Goal: Use online tool/utility: Utilize a website feature to perform a specific function

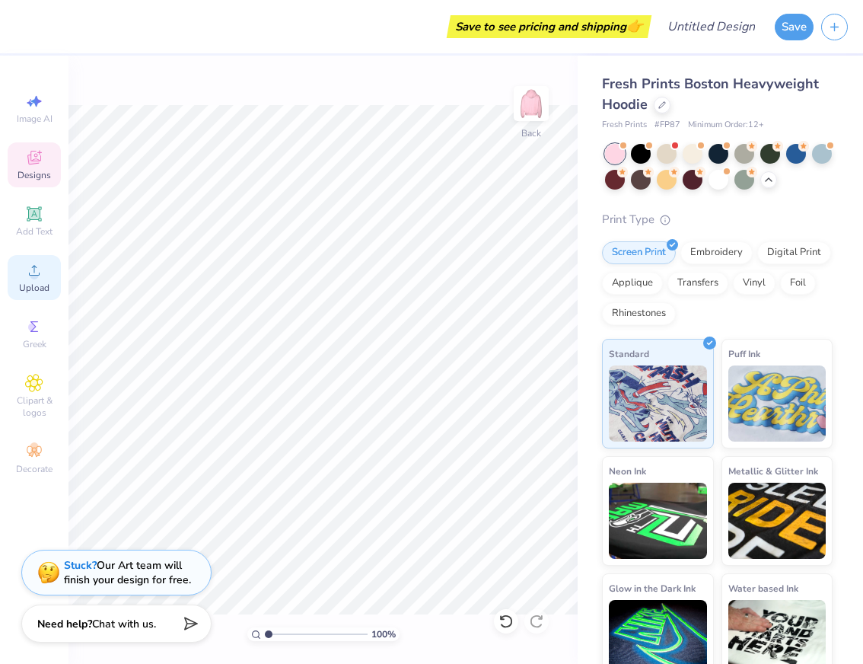
click at [37, 268] on icon at bounding box center [34, 270] width 18 height 18
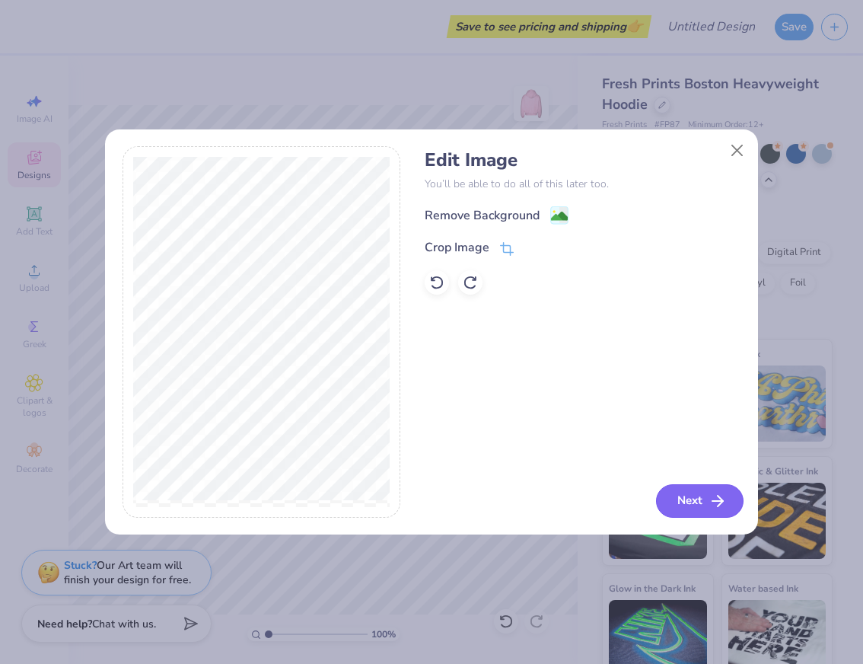
click at [692, 498] on button "Next" at bounding box center [700, 500] width 88 height 33
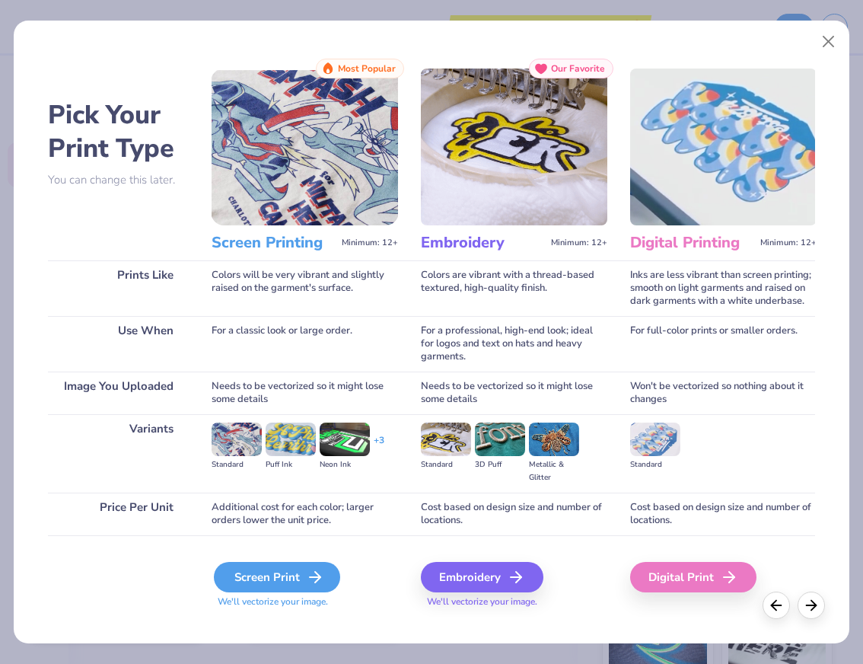
click at [277, 580] on div "Screen Print" at bounding box center [277, 577] width 126 height 30
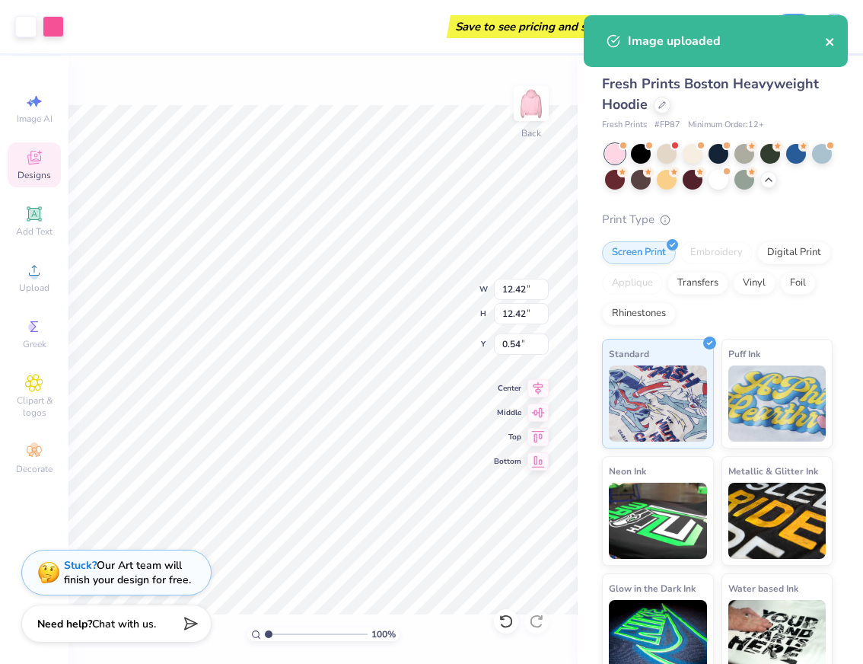
click at [834, 42] on icon "close" at bounding box center [830, 42] width 11 height 12
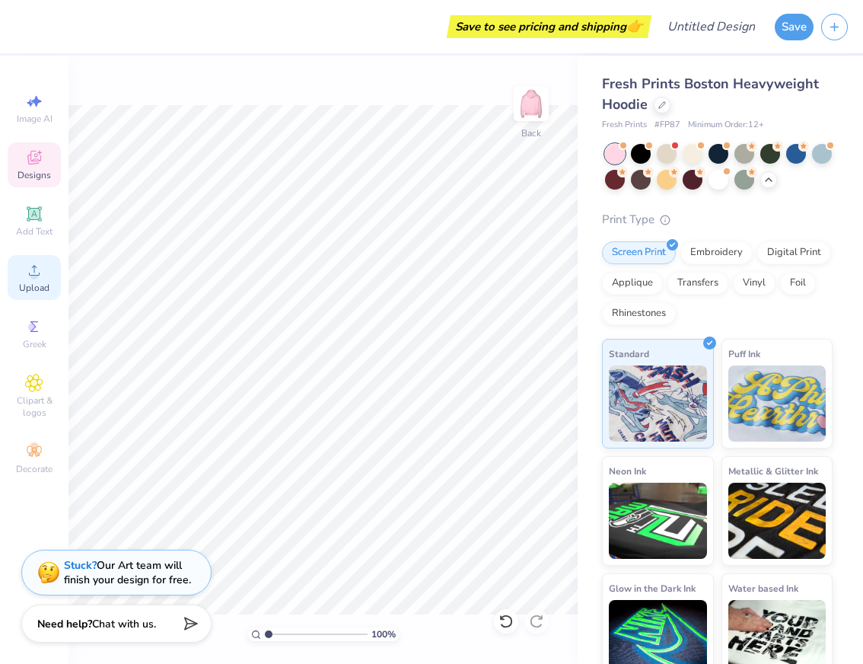
click at [33, 278] on circle at bounding box center [34, 275] width 8 height 8
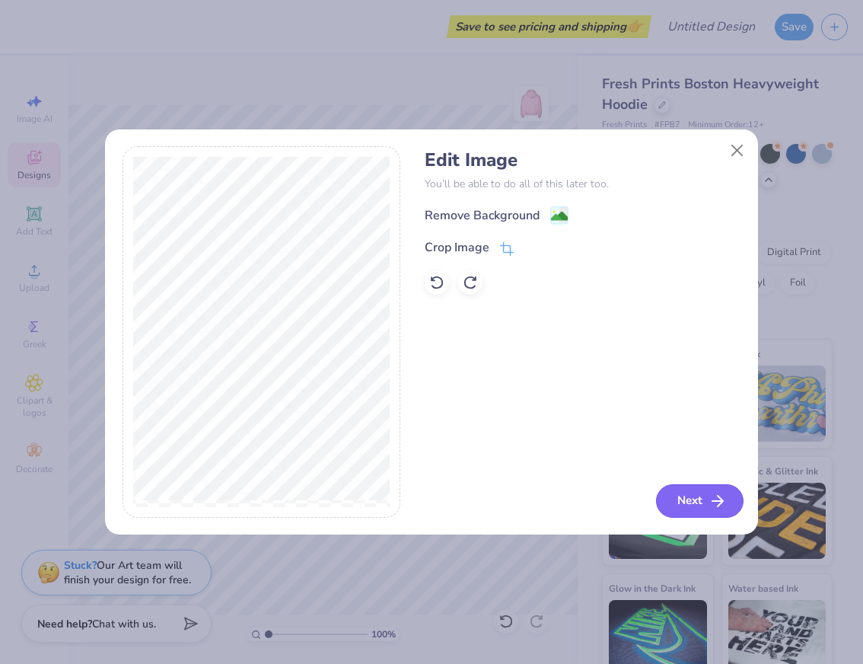
click at [700, 495] on button "Next" at bounding box center [700, 500] width 88 height 33
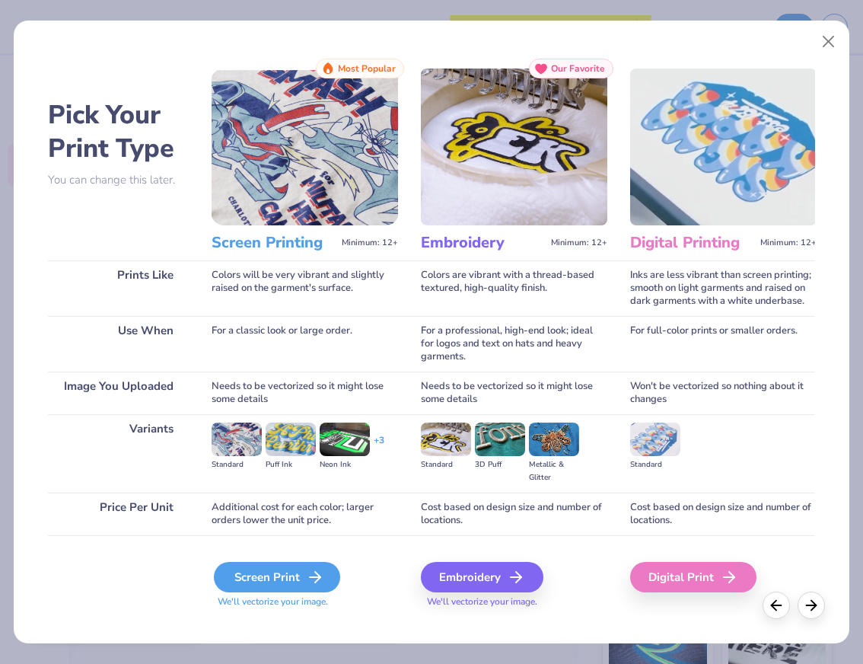
click at [294, 574] on div "Screen Print" at bounding box center [277, 577] width 126 height 30
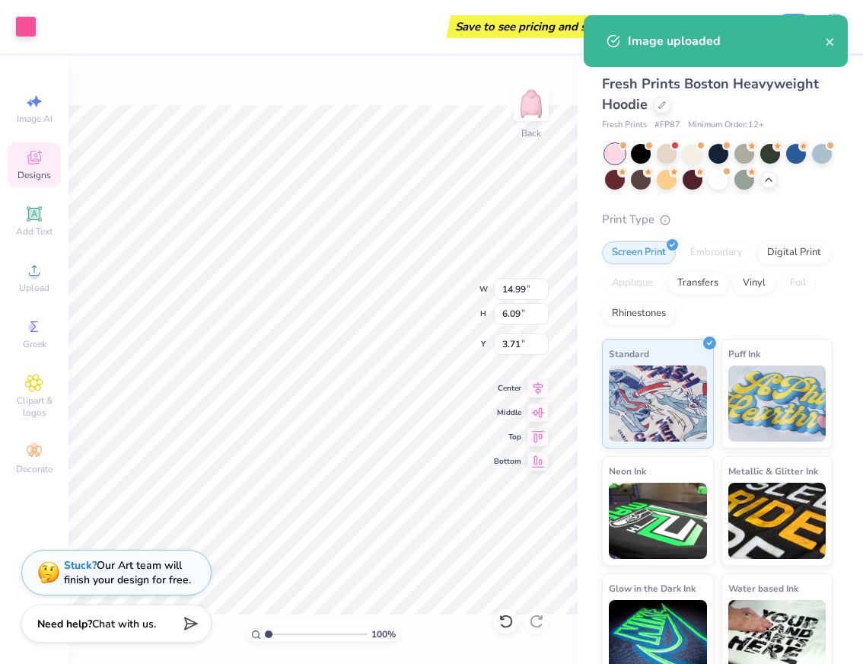
type input "6.06"
type input "2.46"
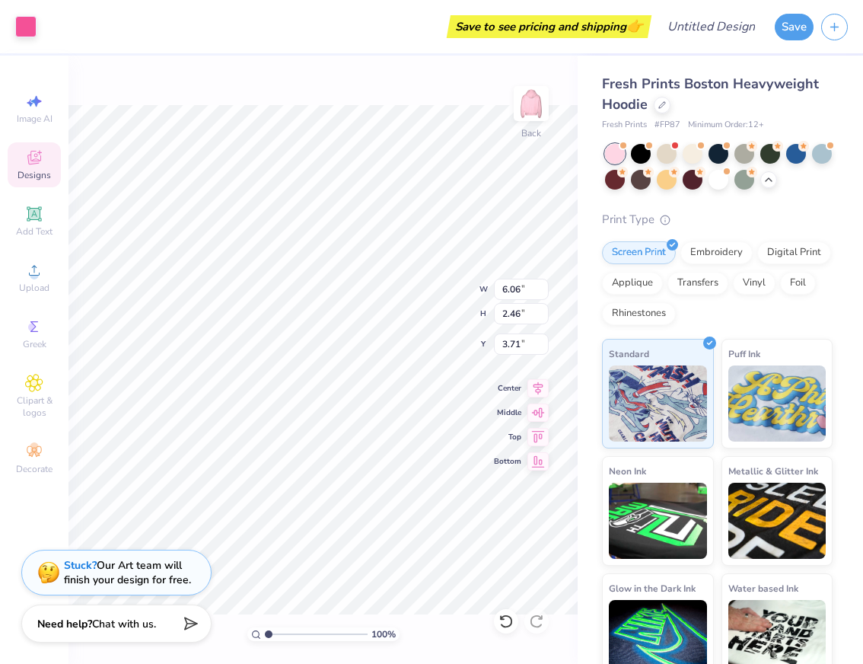
type input "4.78"
type input "3.52"
type input "1.43"
type input "4.91"
click at [530, 101] on img at bounding box center [531, 103] width 61 height 61
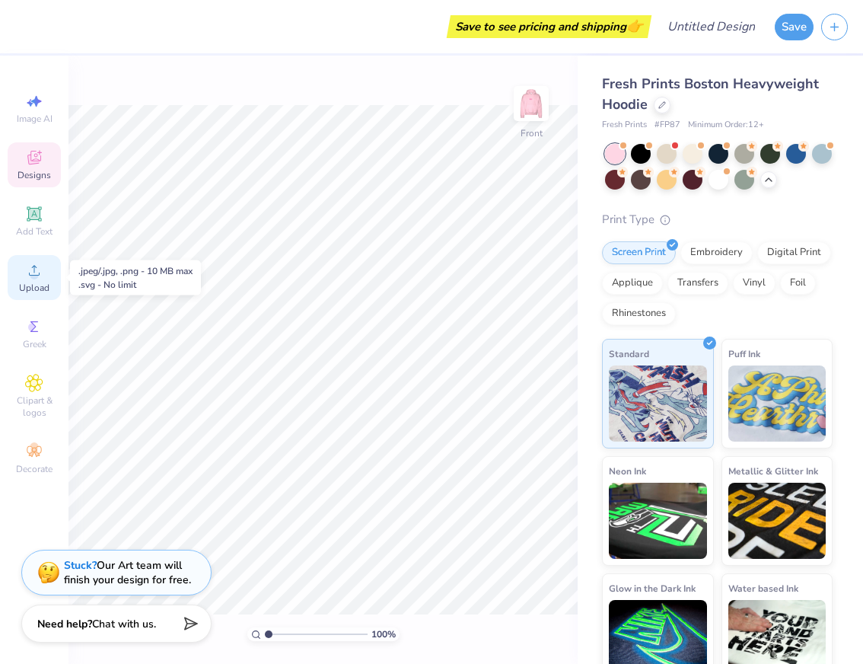
click at [32, 270] on icon at bounding box center [34, 270] width 18 height 18
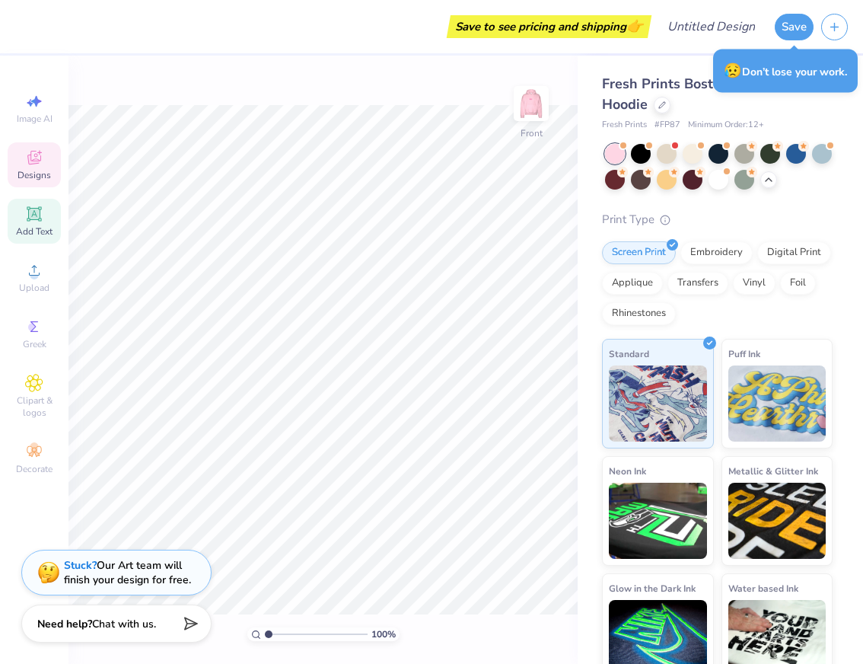
click at [33, 213] on icon at bounding box center [33, 213] width 11 height 11
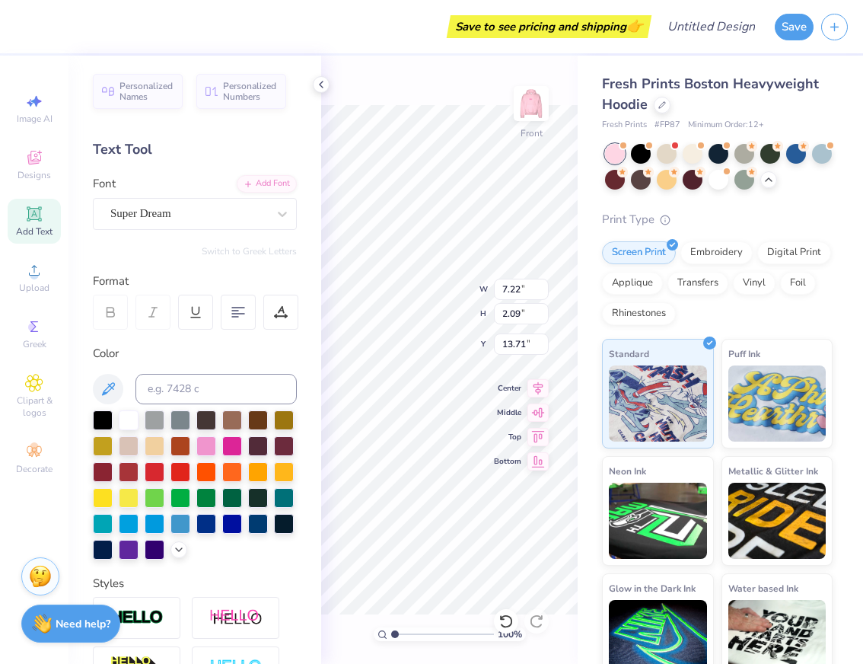
scroll to position [2, 0]
type textarea "Hot & Fresh"
click at [542, 392] on icon at bounding box center [537, 386] width 21 height 18
type input "7.91"
type input "9.25"
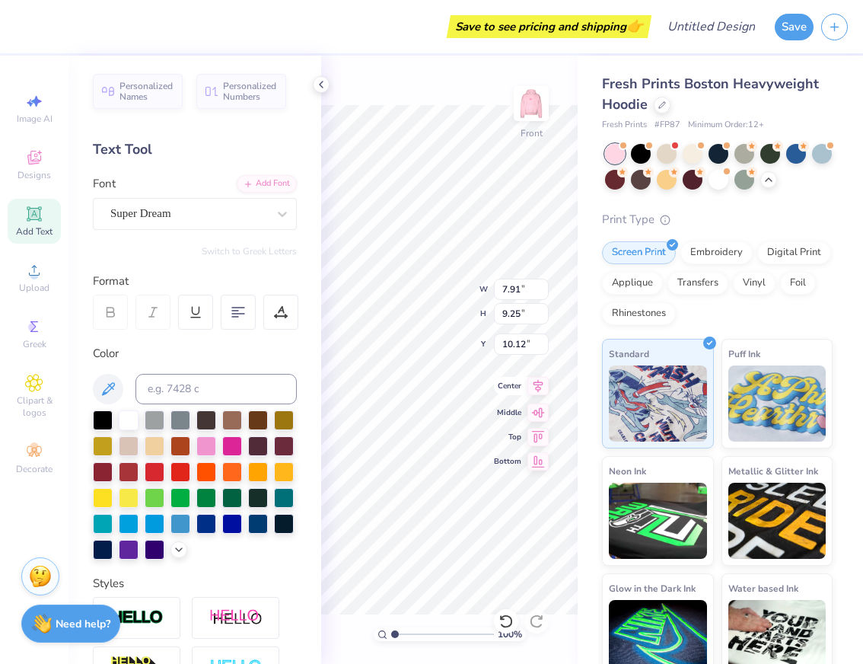
type input "10.12"
click at [541, 392] on icon at bounding box center [537, 386] width 21 height 18
click at [241, 312] on icon at bounding box center [238, 312] width 14 height 14
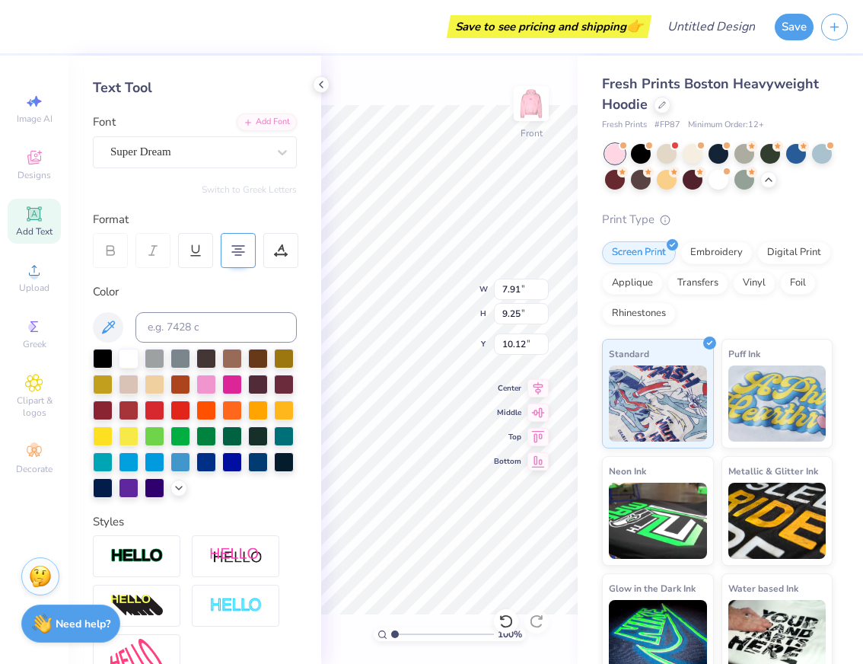
scroll to position [81, 0]
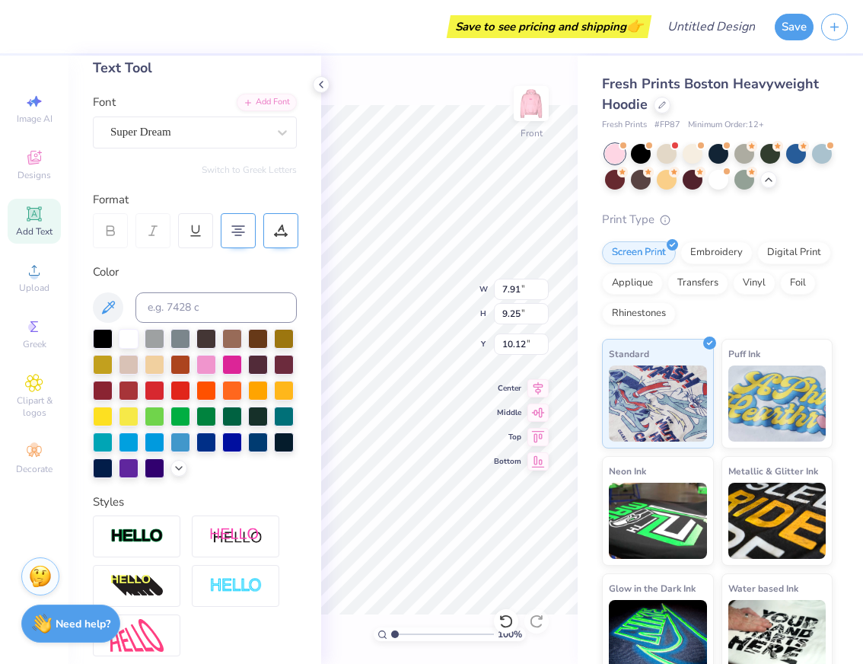
click at [282, 237] on icon at bounding box center [281, 231] width 14 height 14
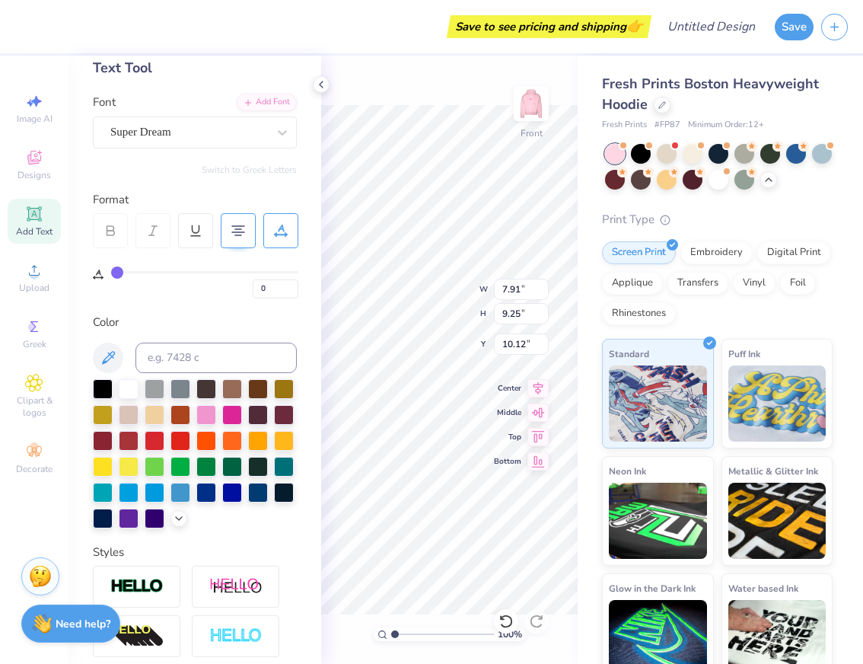
type input "2"
type input "3"
type input "4"
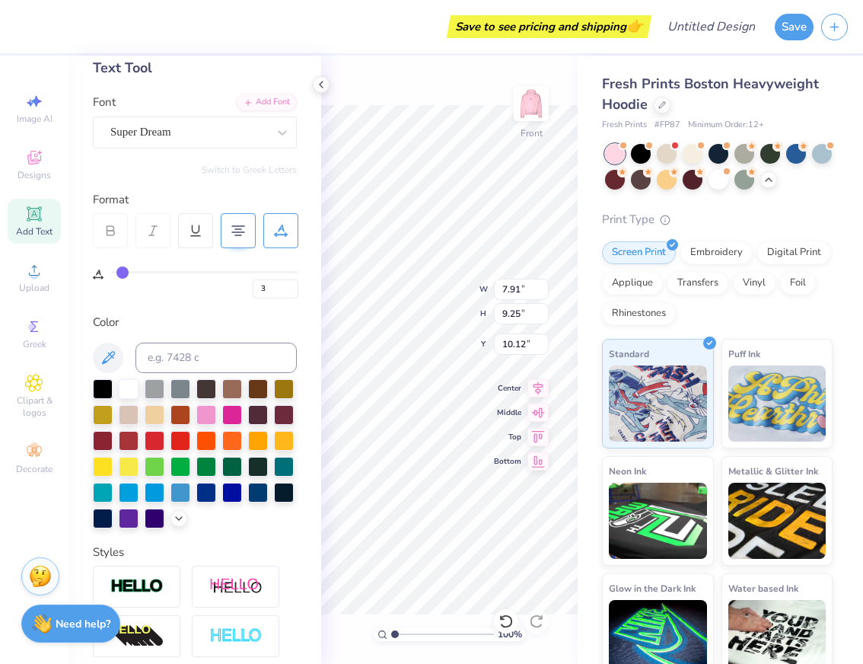
type input "4"
type input "13"
type input "17"
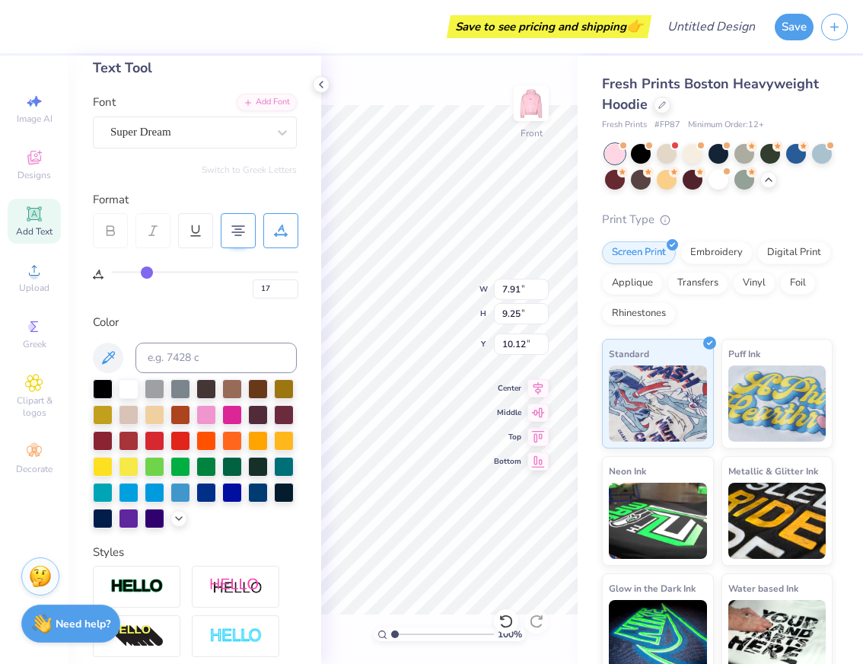
type input "29"
type input "37"
type input "43"
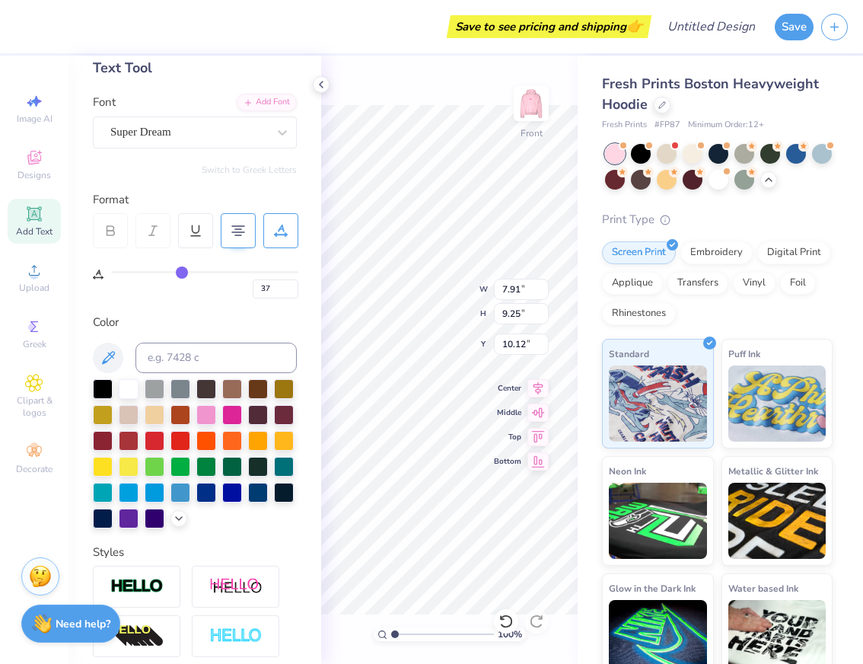
type input "43"
type input "48"
type input "52"
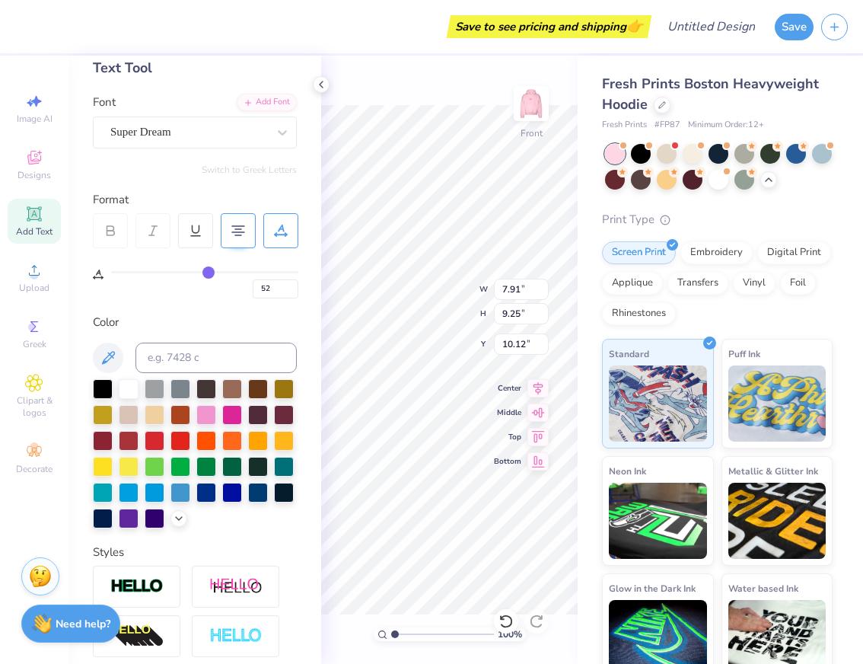
type input "56"
type input "60"
type input "62"
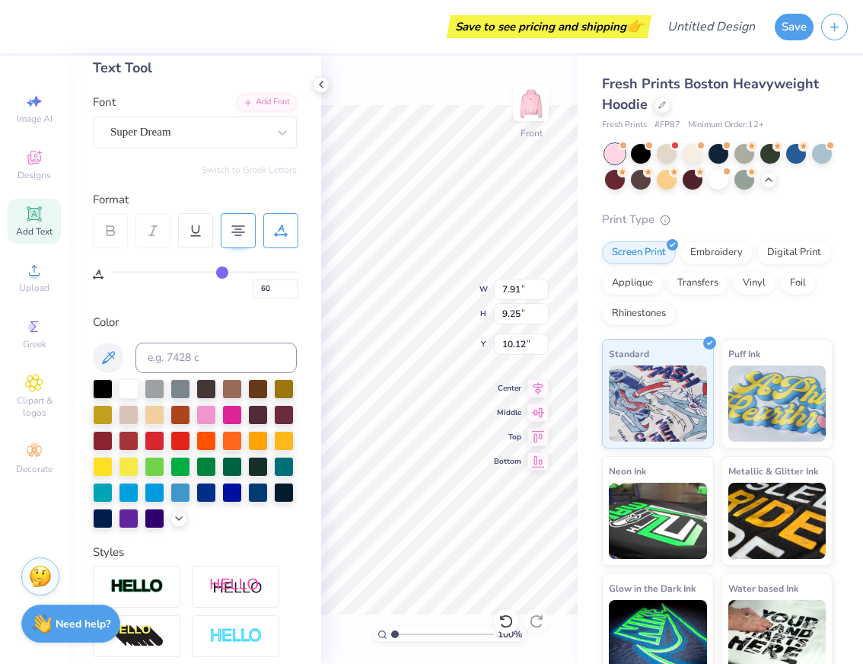
type input "62"
type input "63"
type input "65"
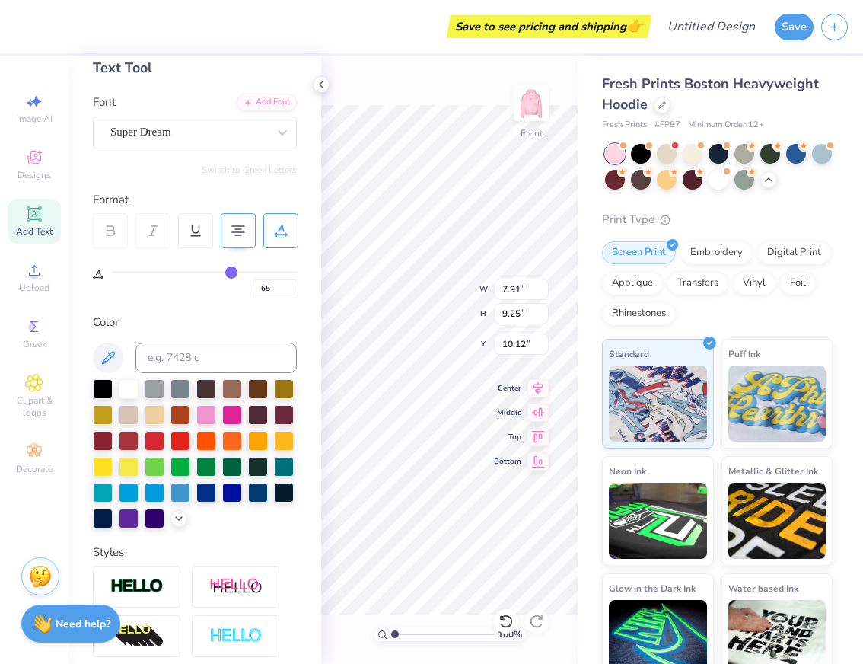
type input "66"
type input "67"
type input "68"
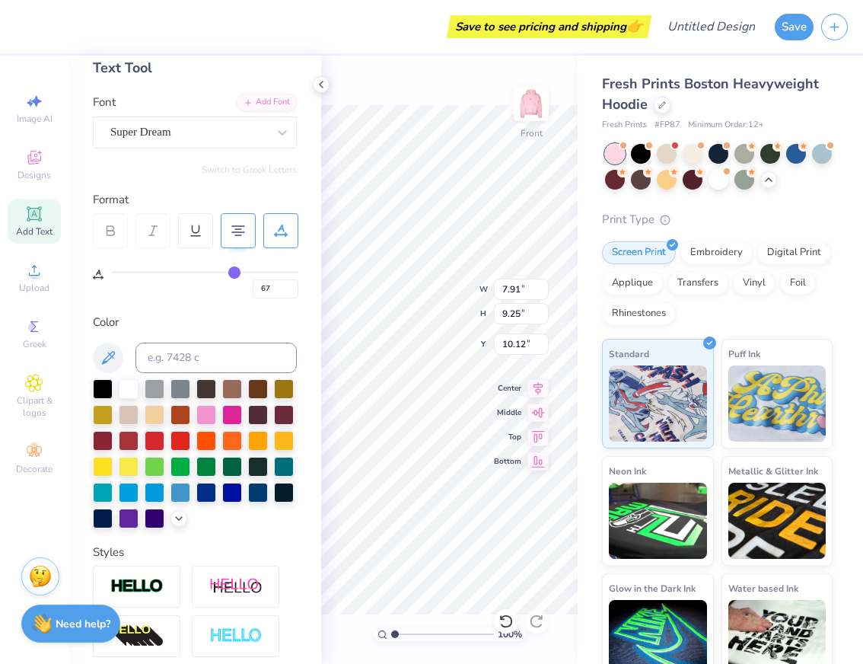
type input "68"
type input "69"
type input "70"
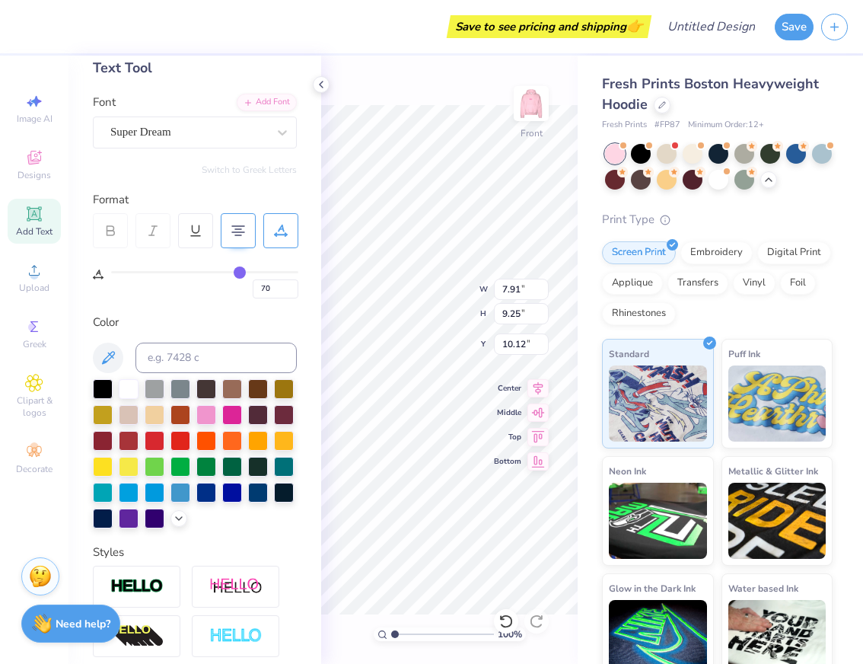
type input "71"
type input "72"
type input "73"
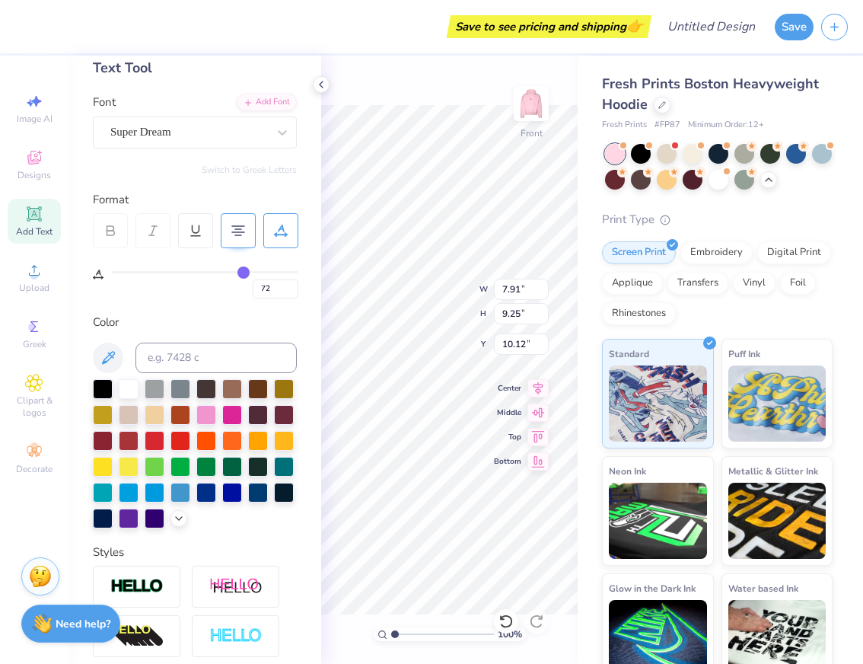
type input "73"
type input "74"
type input "76"
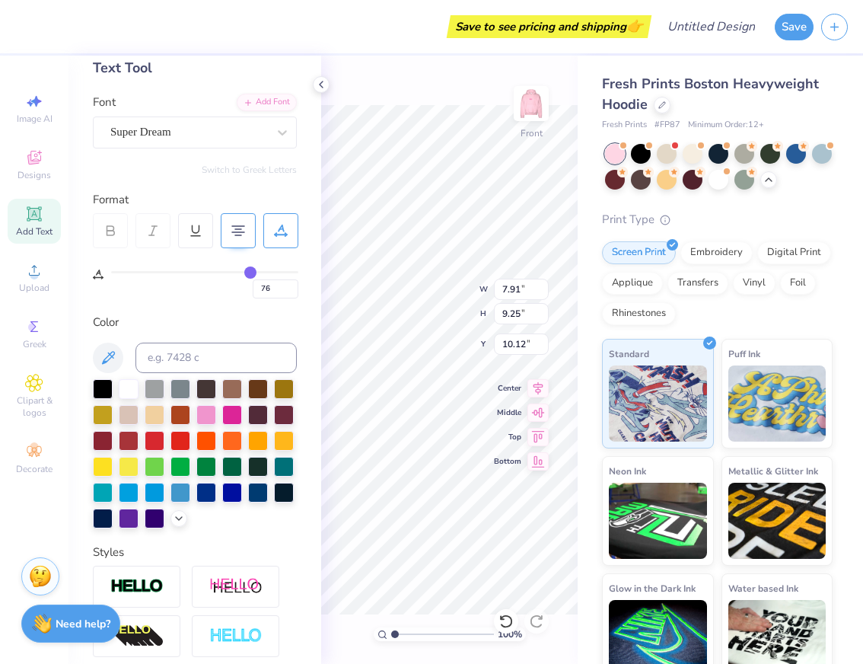
type input "77"
type input "78"
type input "79"
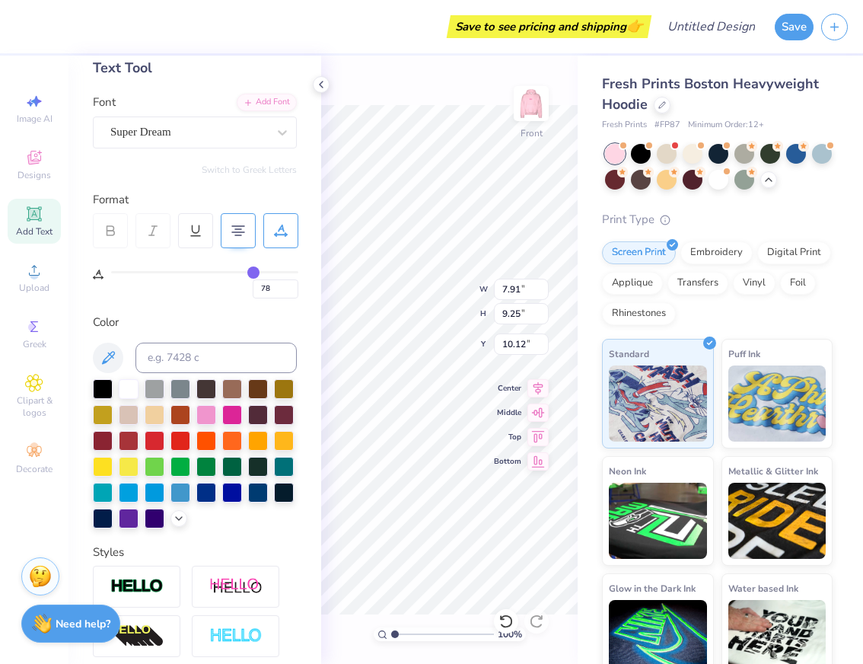
type input "79"
type input "81"
type input "83"
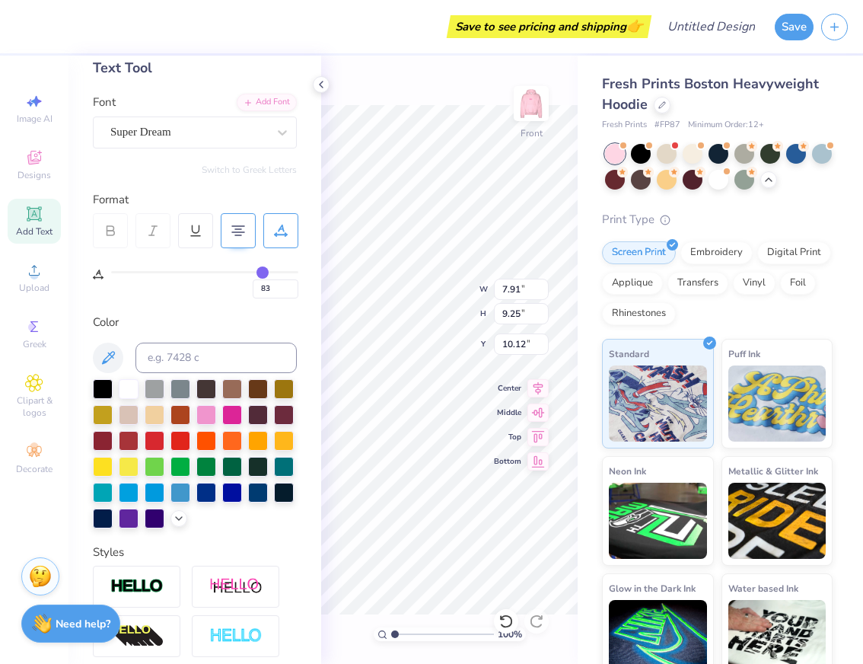
type input "85"
type input "86"
type input "87"
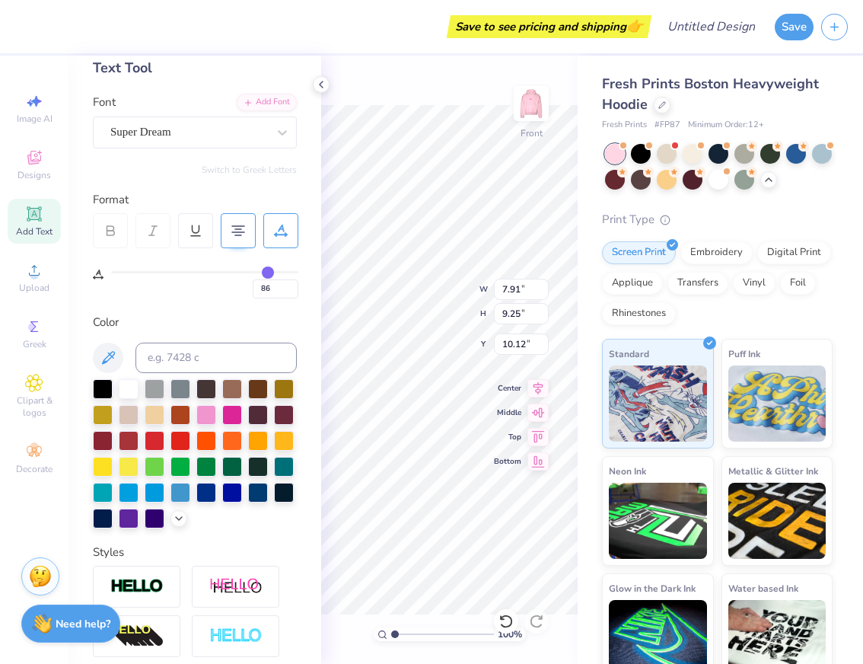
type input "87"
type input "88"
type input "89"
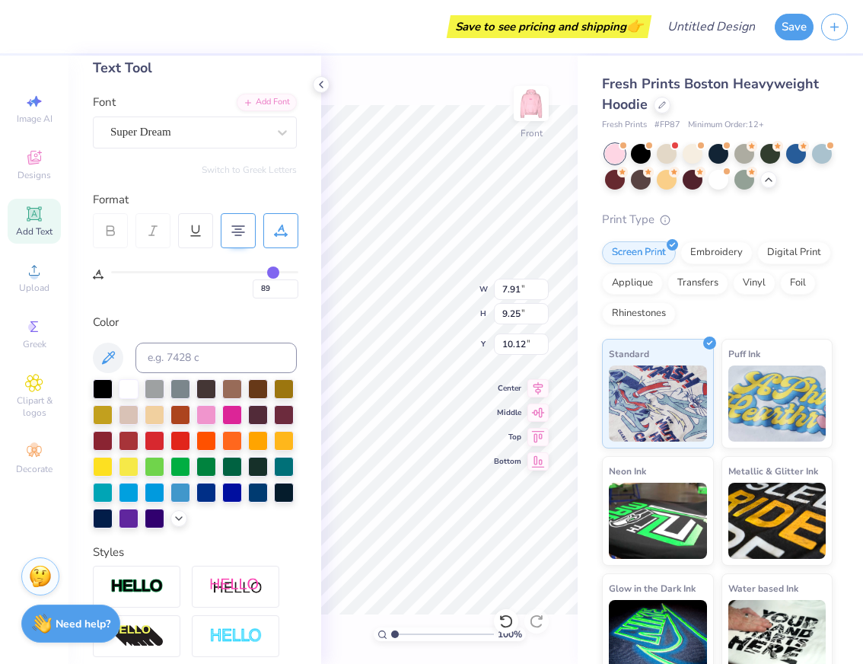
type input "90"
type input "91"
type input "92"
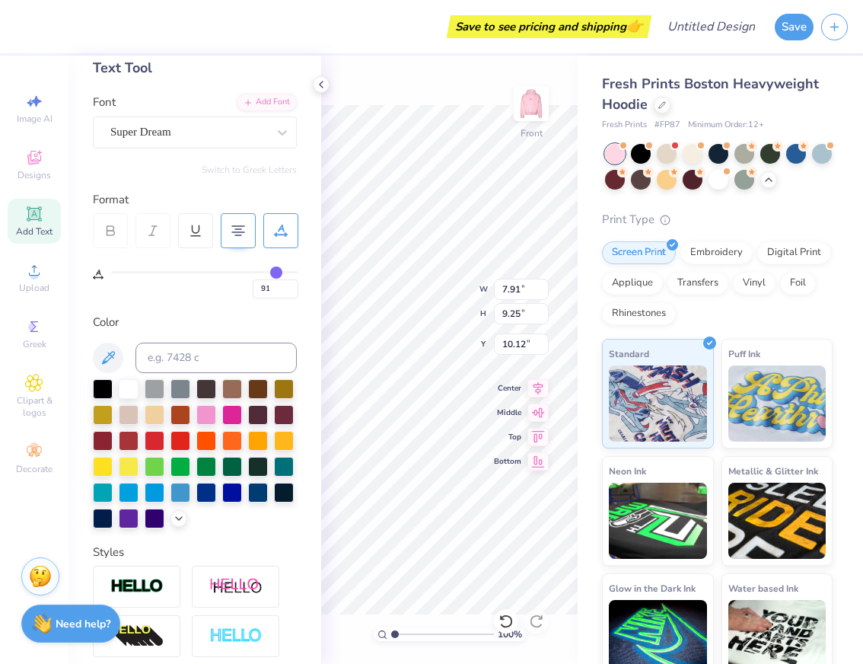
type input "92"
type input "93"
type input "94"
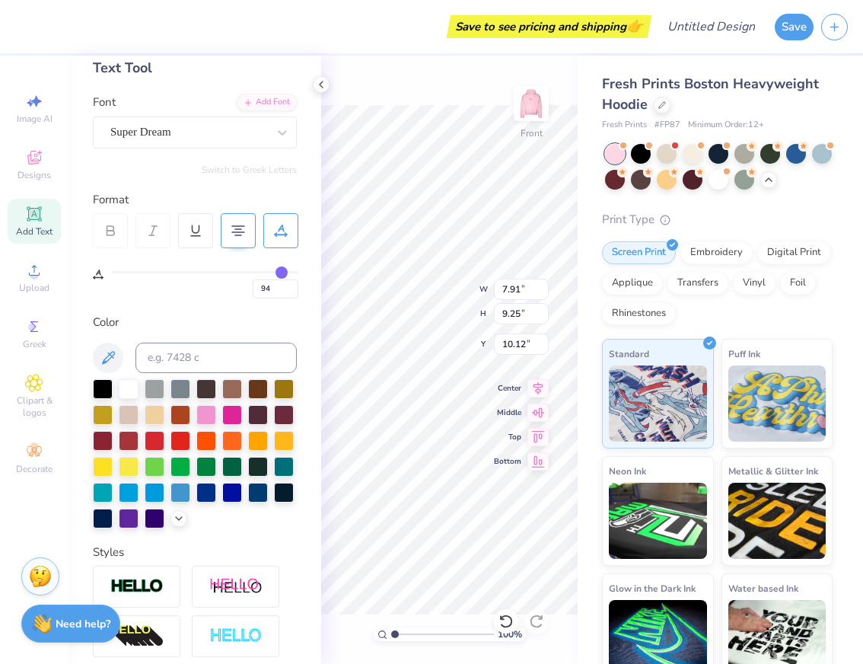
type input "95"
drag, startPoint x: 121, startPoint y: 270, endPoint x: 283, endPoint y: 272, distance: 162.1
click at [283, 272] on input "range" at bounding box center [204, 272] width 187 height 2
type input "92"
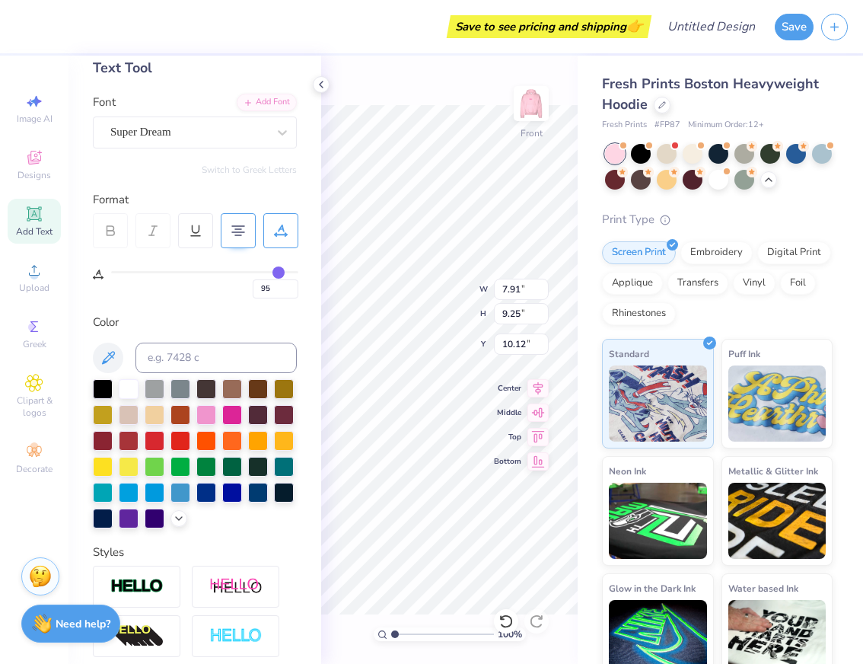
type input "92"
type input "89"
type input "83"
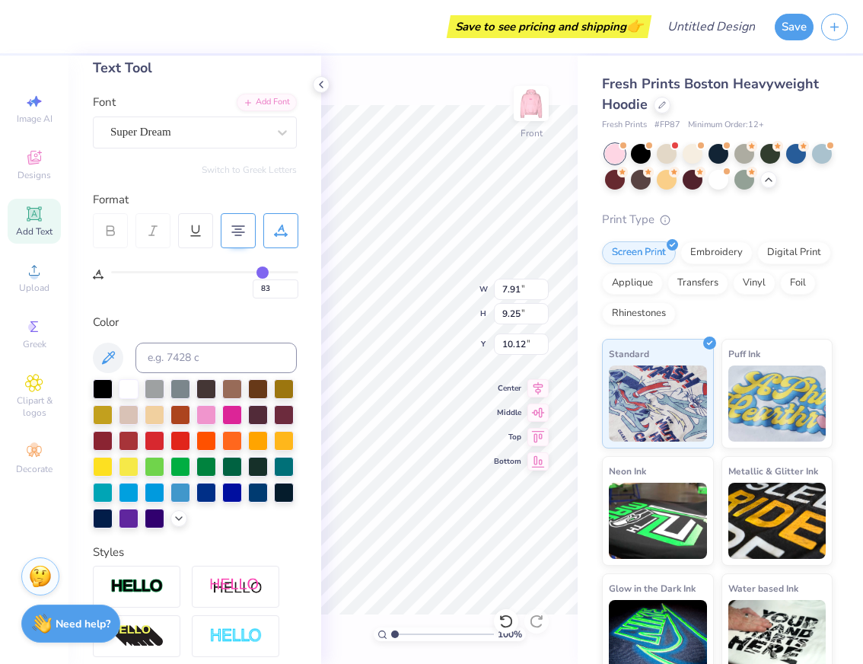
type input "74"
type input "64"
type input "52"
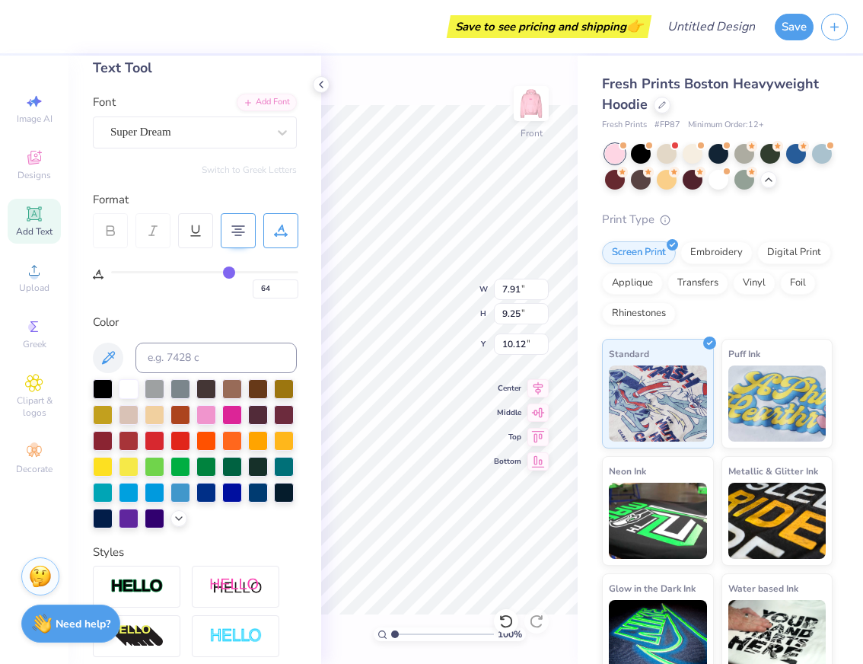
type input "52"
type input "41"
type input "29"
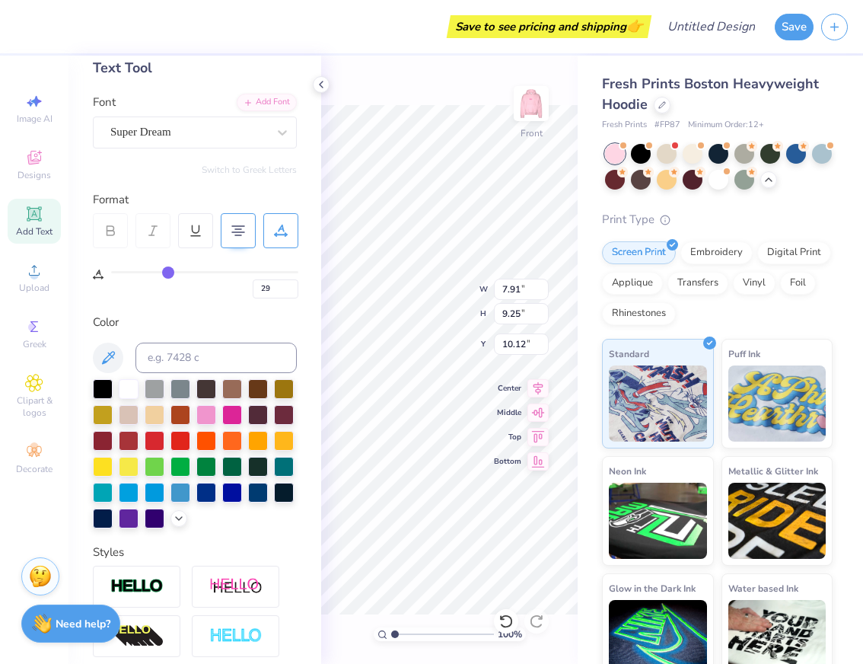
type input "9"
type input "0"
drag, startPoint x: 283, startPoint y: 272, endPoint x: -35, endPoint y: 292, distance: 318.7
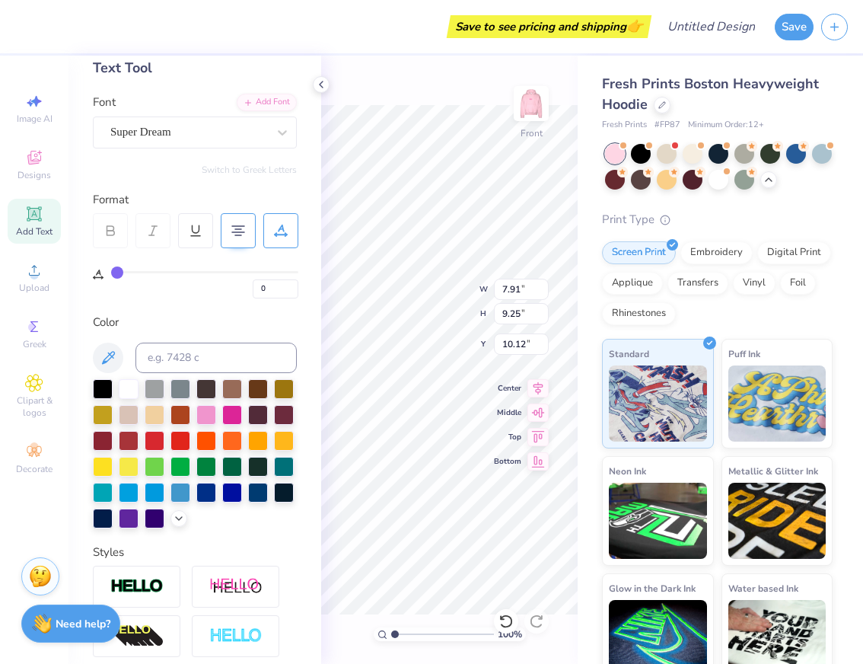
type input "0"
click at [111, 273] on input "range" at bounding box center [204, 272] width 187 height 2
click at [266, 282] on input "0" at bounding box center [276, 288] width 46 height 19
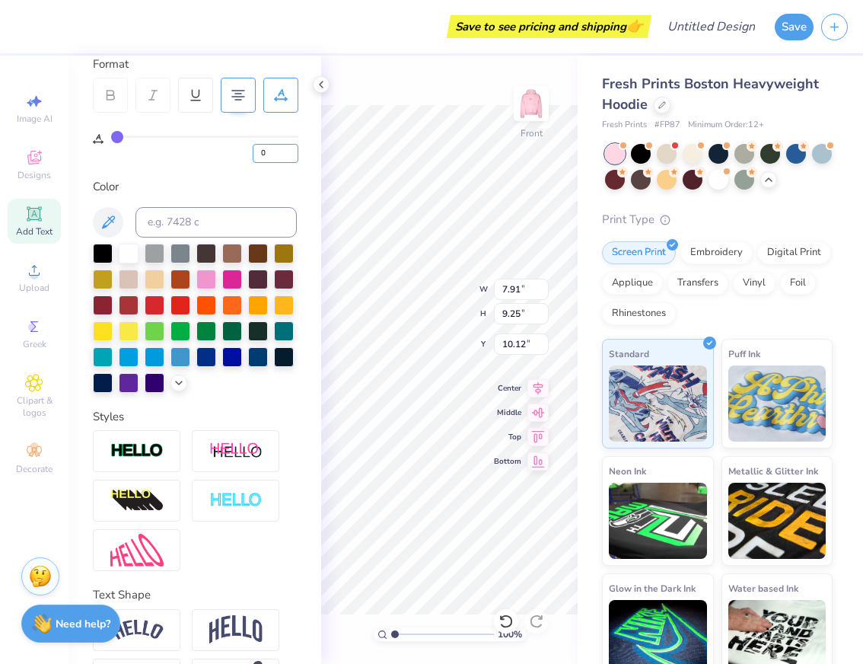
scroll to position [271, 0]
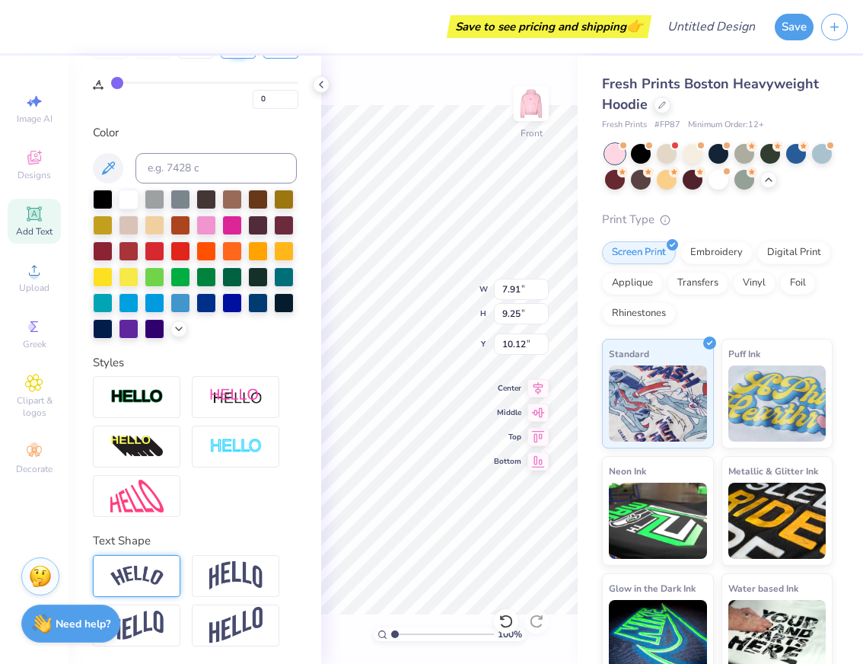
click at [141, 580] on img at bounding box center [136, 575] width 53 height 21
click at [231, 580] on img at bounding box center [235, 575] width 53 height 29
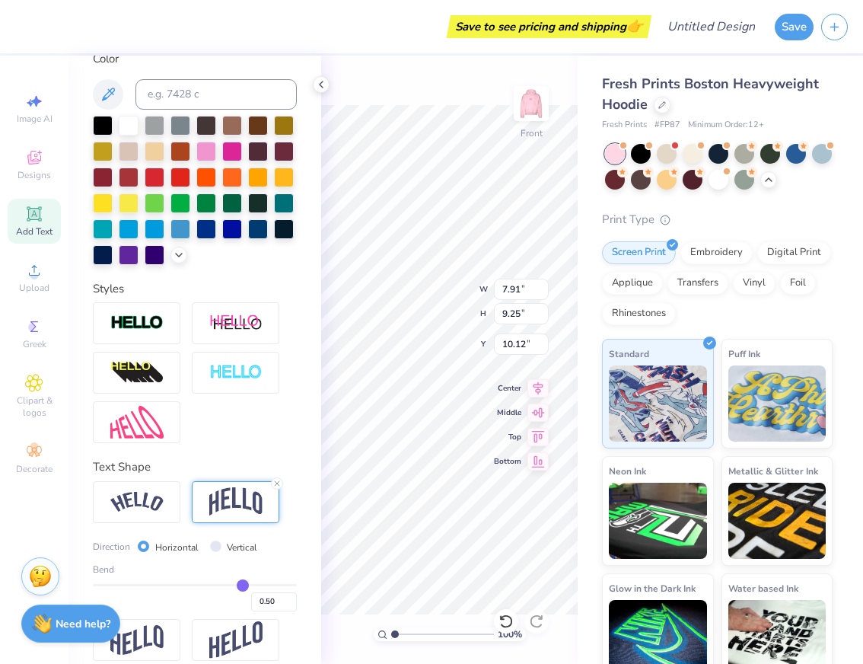
scroll to position [360, 0]
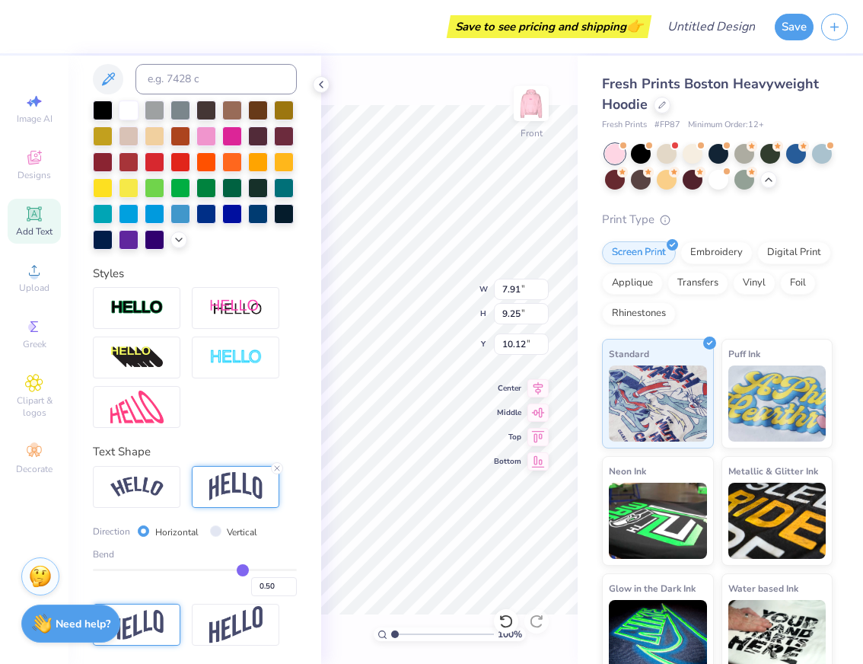
click at [152, 625] on img at bounding box center [136, 624] width 53 height 30
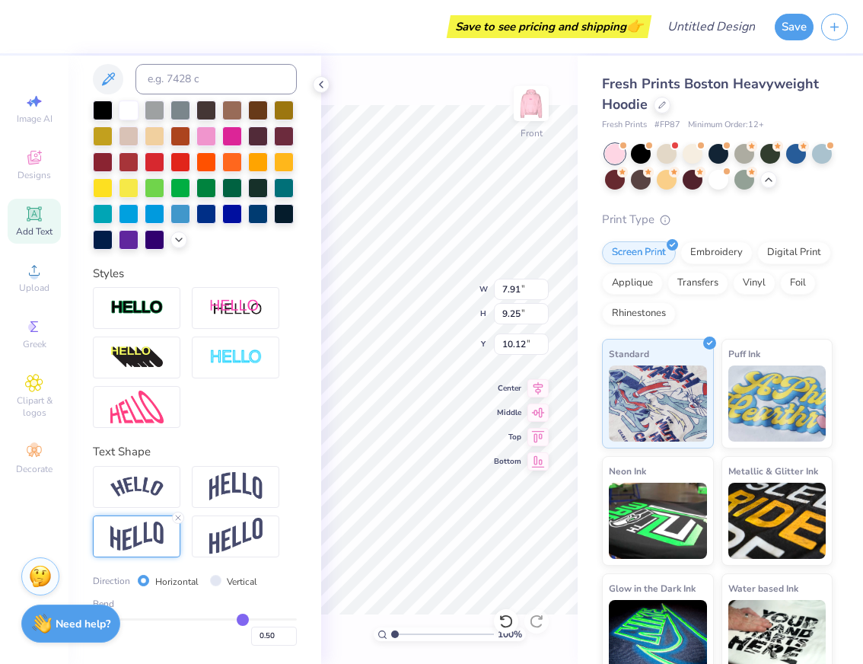
type input "0.53"
type input "0.52"
type input "0.5"
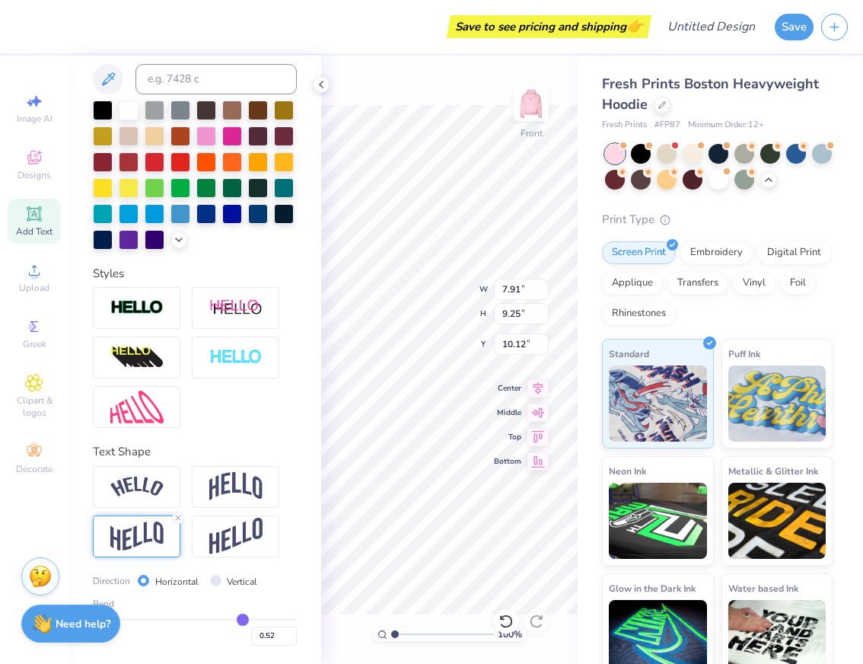
type input "0.50"
type input "0.48"
type input "0.45"
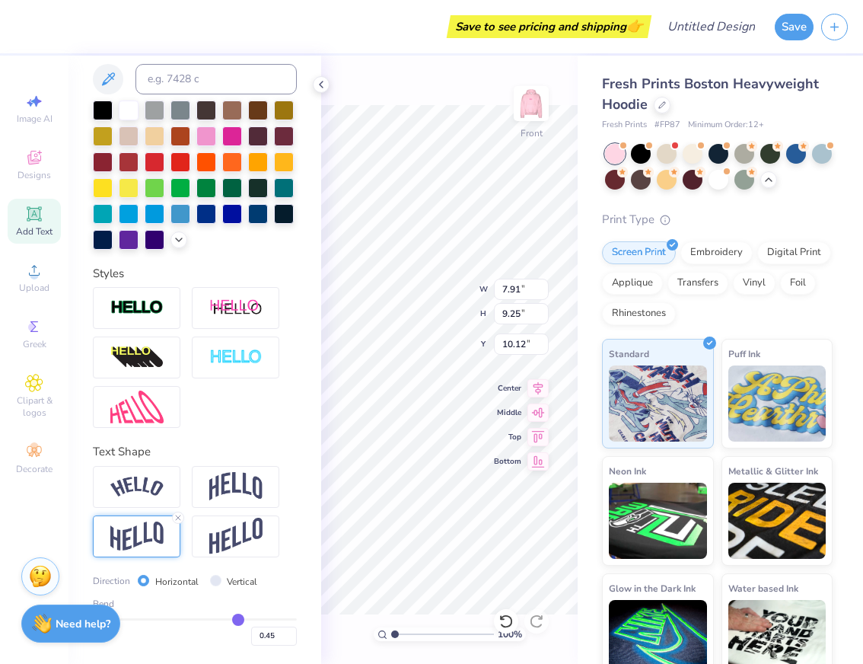
type input "0.42"
type input "0.39"
type input "0.36"
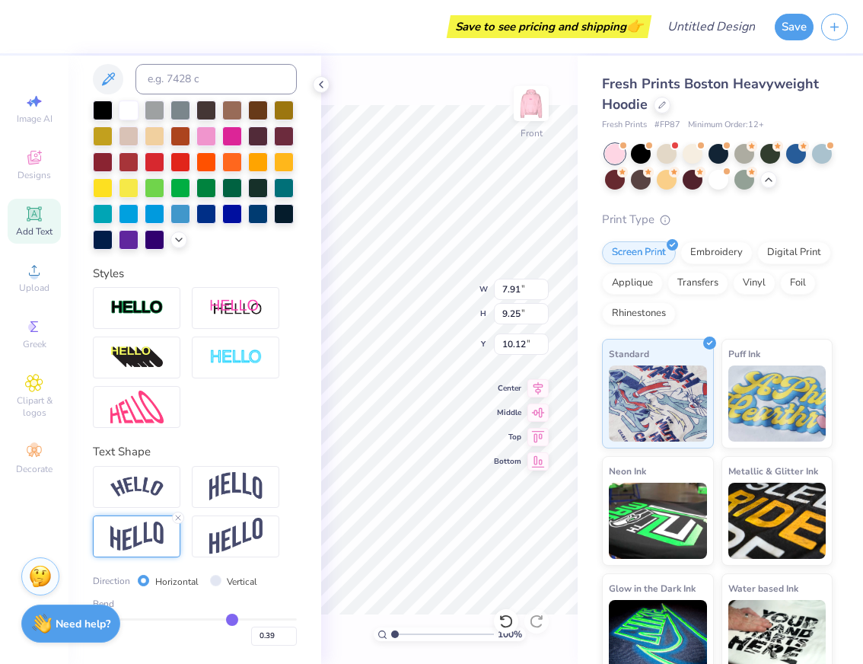
type input "0.36"
type input "0.33"
type input "0.29"
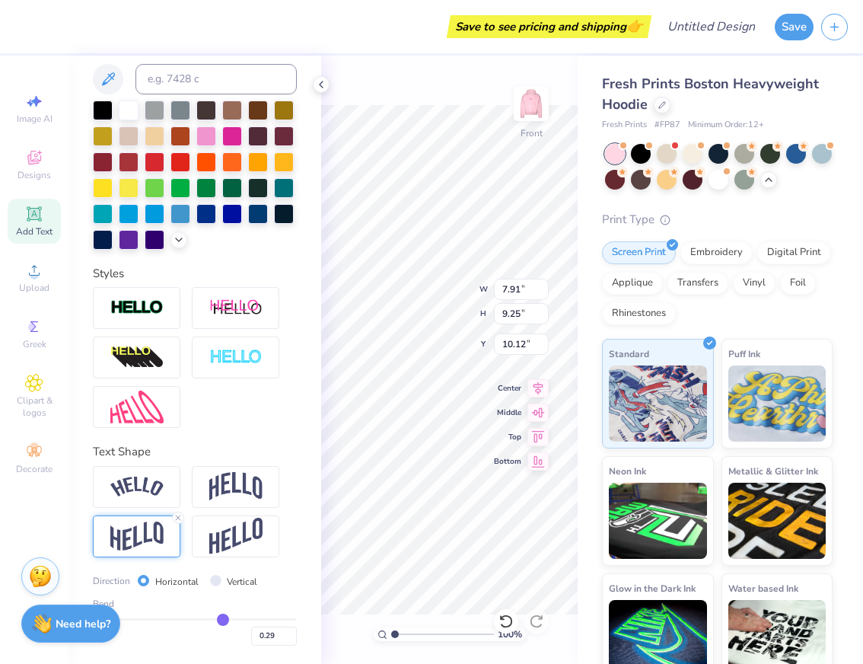
type input "0.26"
type input "0.23"
type input "0.21"
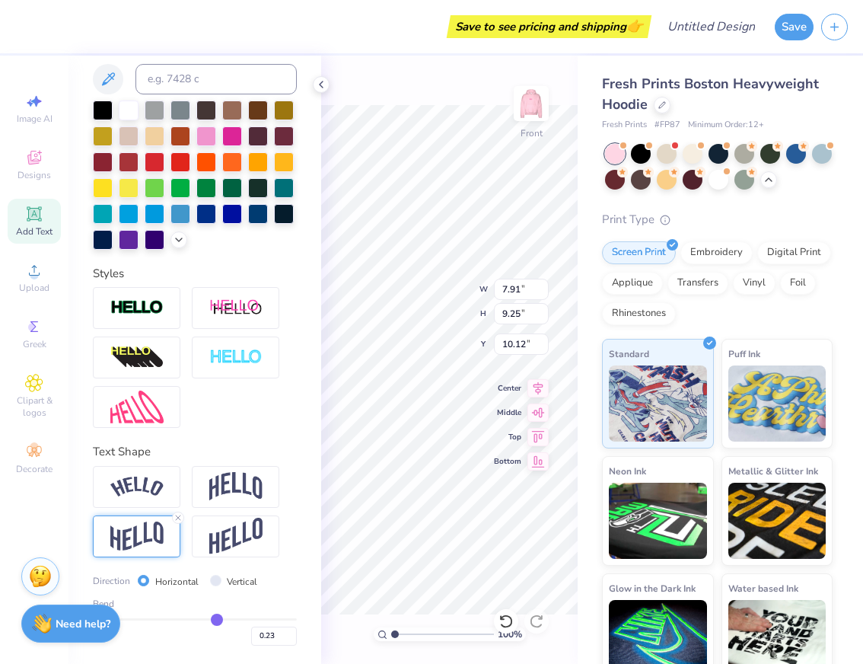
type input "0.21"
type input "0.19"
type input "0.17"
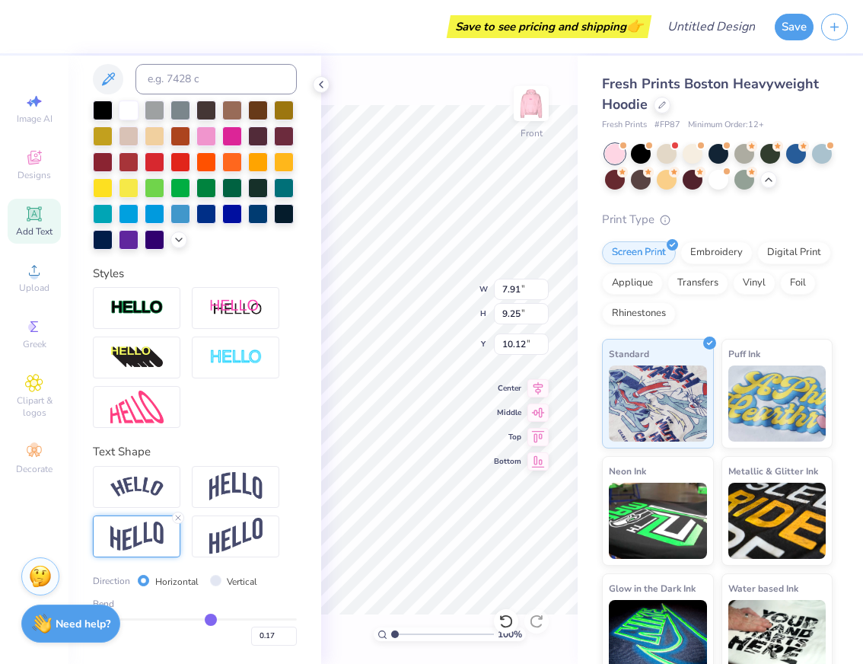
type input "0.15"
type input "0.12"
type input "0.09"
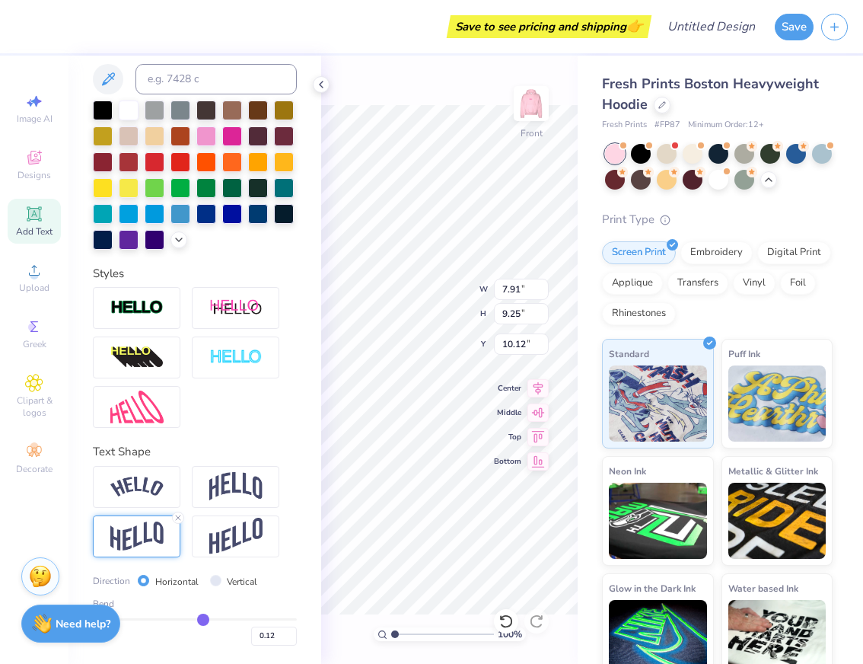
type input "0.09"
type input "0.08"
type input "0.06"
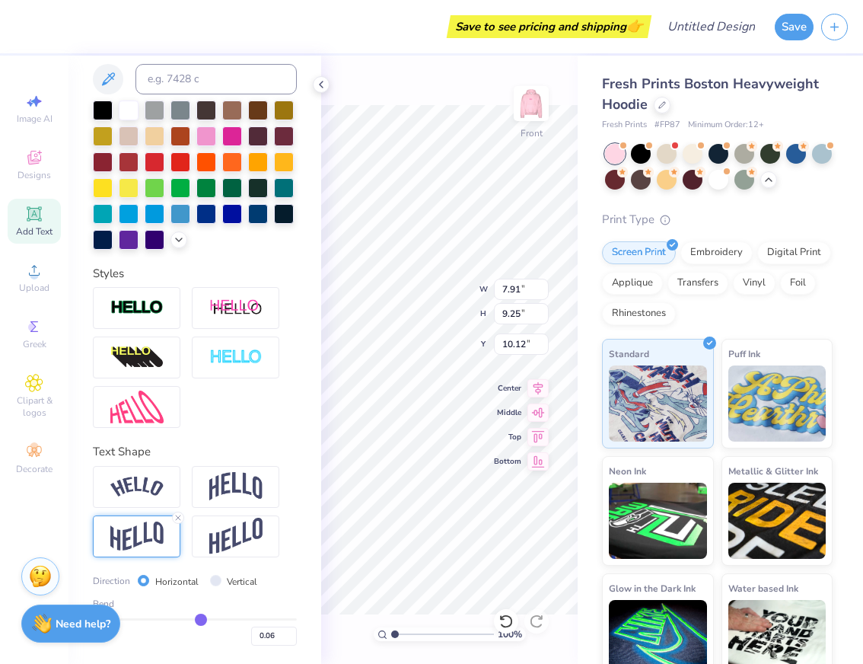
type input "0.05"
type input "0.03"
type input "0.02"
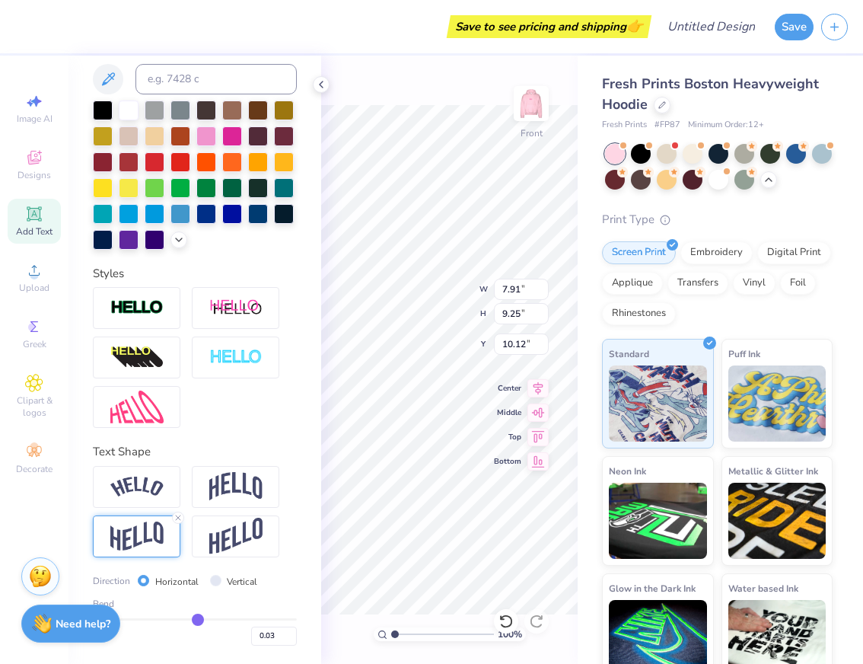
type input "0.02"
type input "0.01"
type input "0"
type input "0.00"
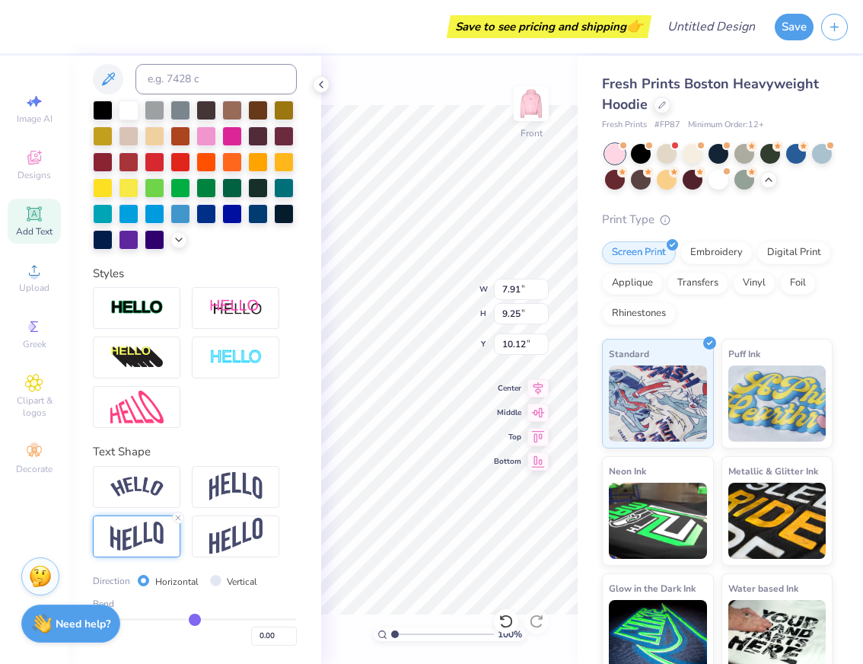
type input "-0.01"
type input "-0.02"
type input "-0.05"
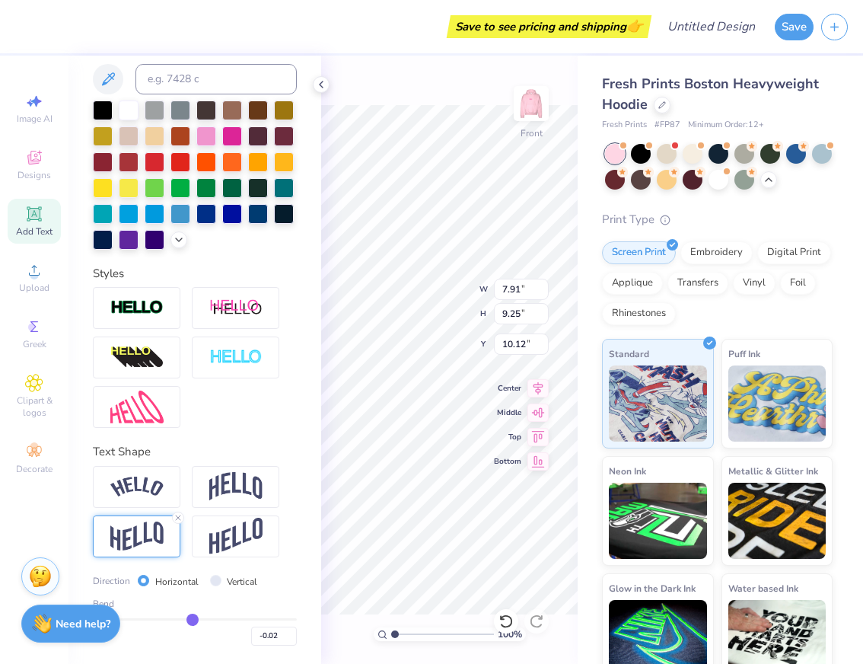
type input "-0.05"
type input "-0.06"
type input "-0.07"
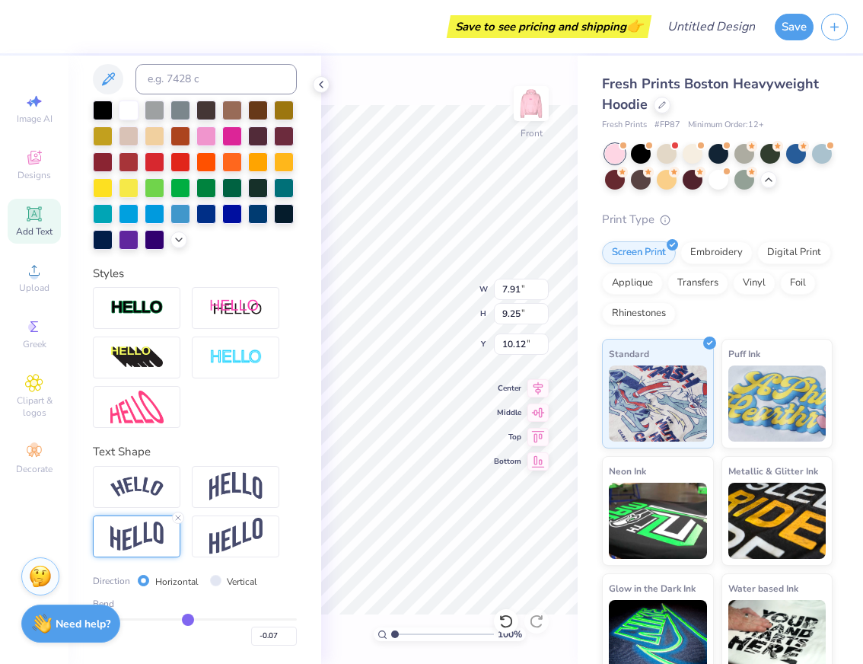
type input "-0.08"
type input "-0.09"
type input "-0.1"
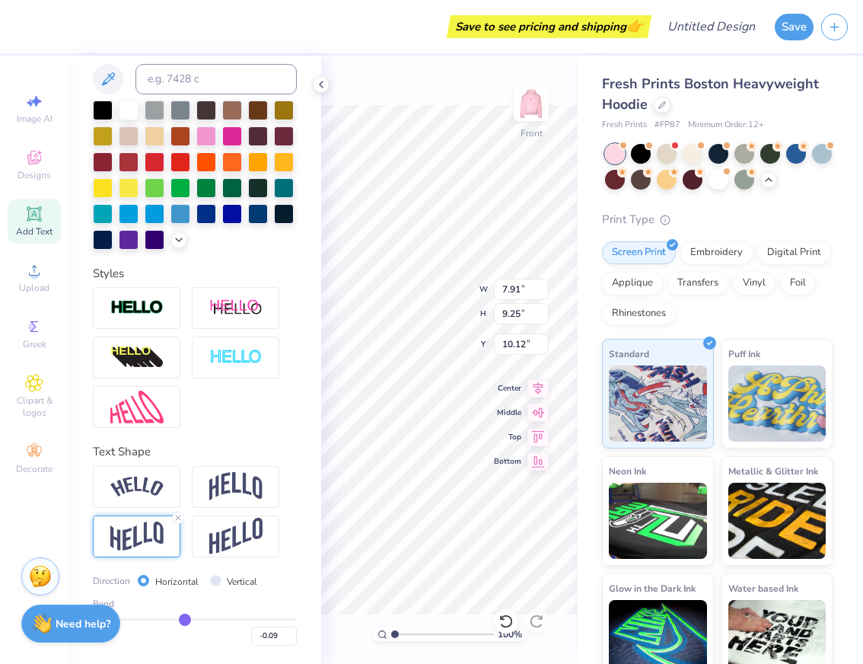
type input "-0.10"
type input "-0.11"
type input "-0.12"
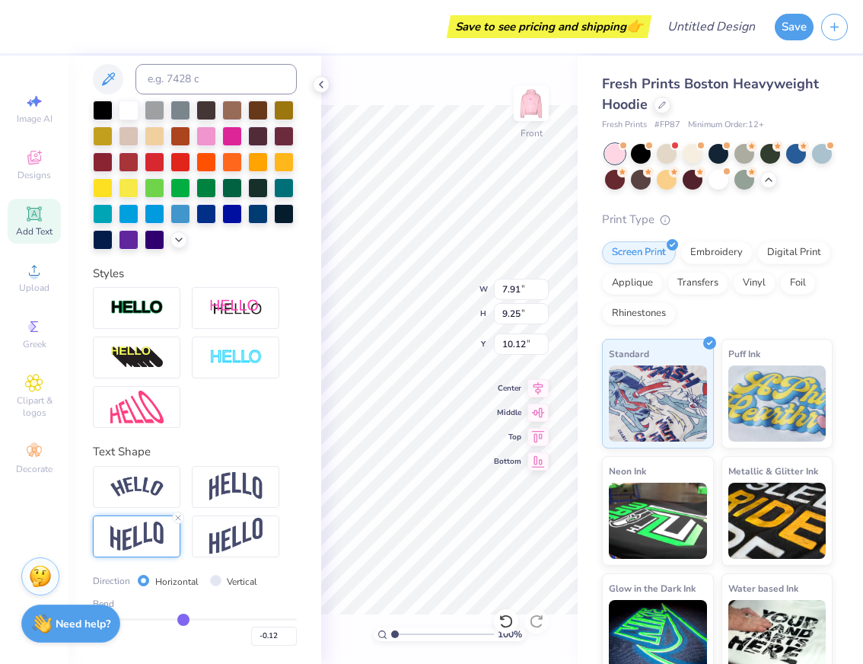
type input "-0.13"
type input "-0.14"
type input "-0.15"
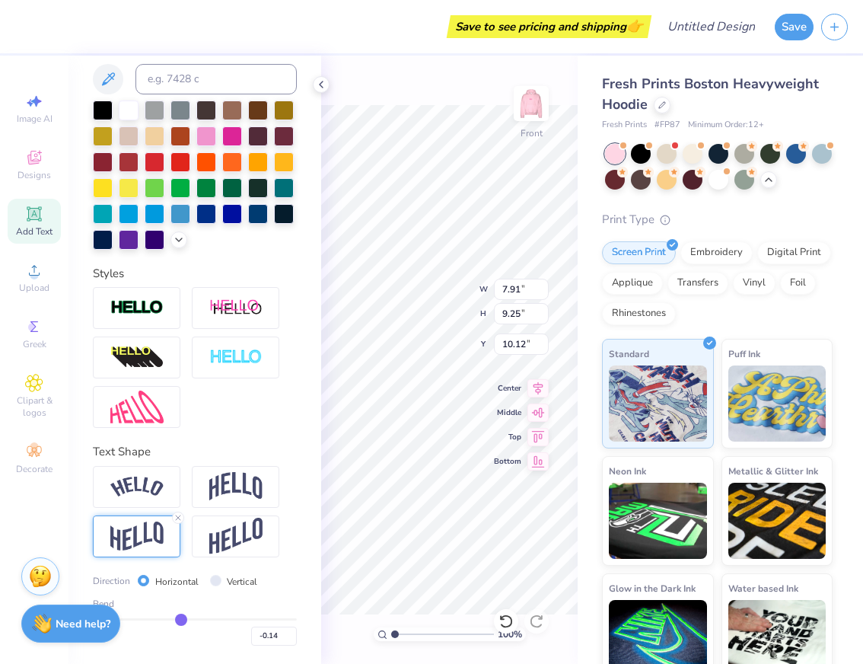
type input "-0.15"
type input "-0.16"
type input "-0.17"
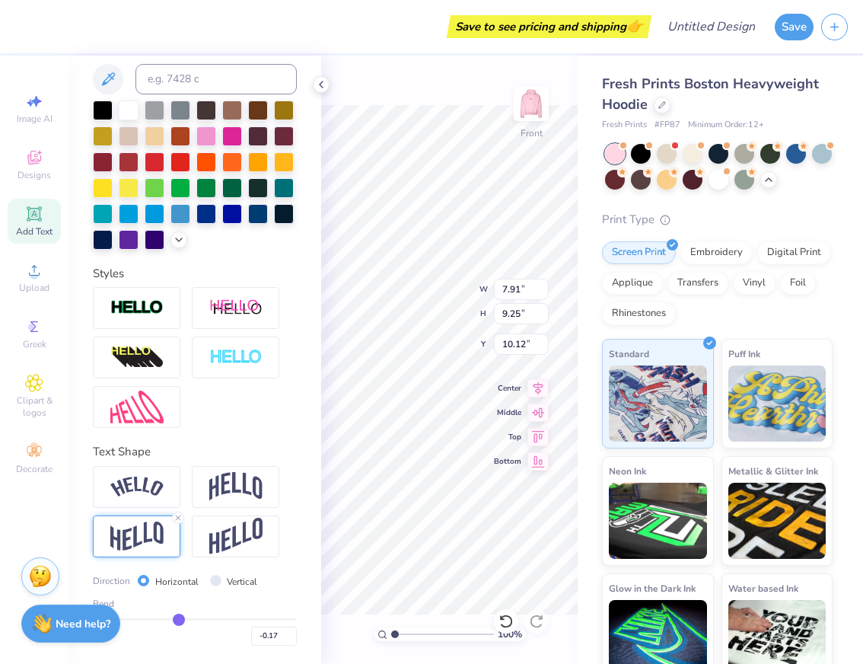
type input "-0.18"
drag, startPoint x: 246, startPoint y: 619, endPoint x: 177, endPoint y: 619, distance: 68.5
type input "-0.18"
click at [177, 619] on input "range" at bounding box center [195, 619] width 204 height 2
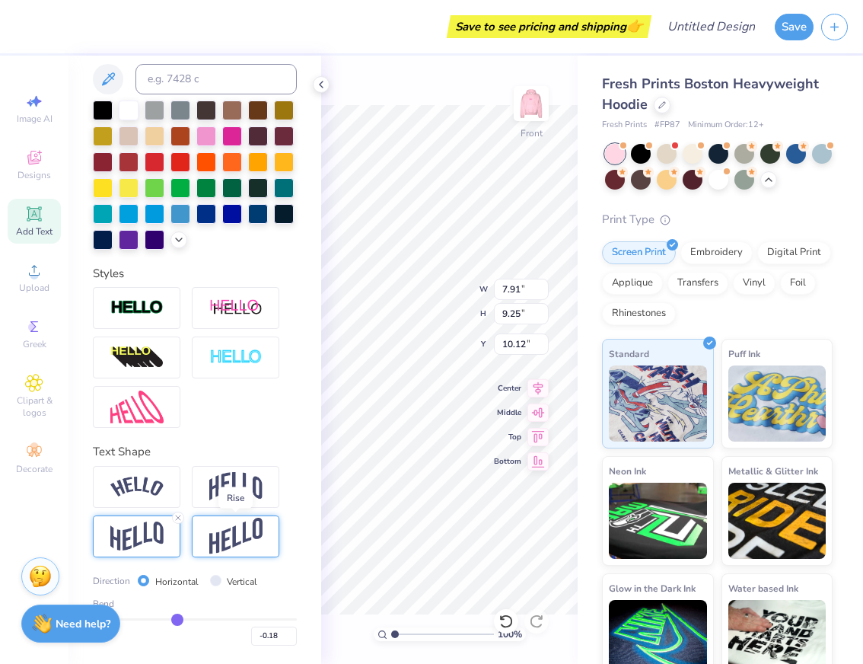
click at [234, 537] on img at bounding box center [235, 535] width 53 height 37
click at [250, 475] on img at bounding box center [235, 486] width 53 height 29
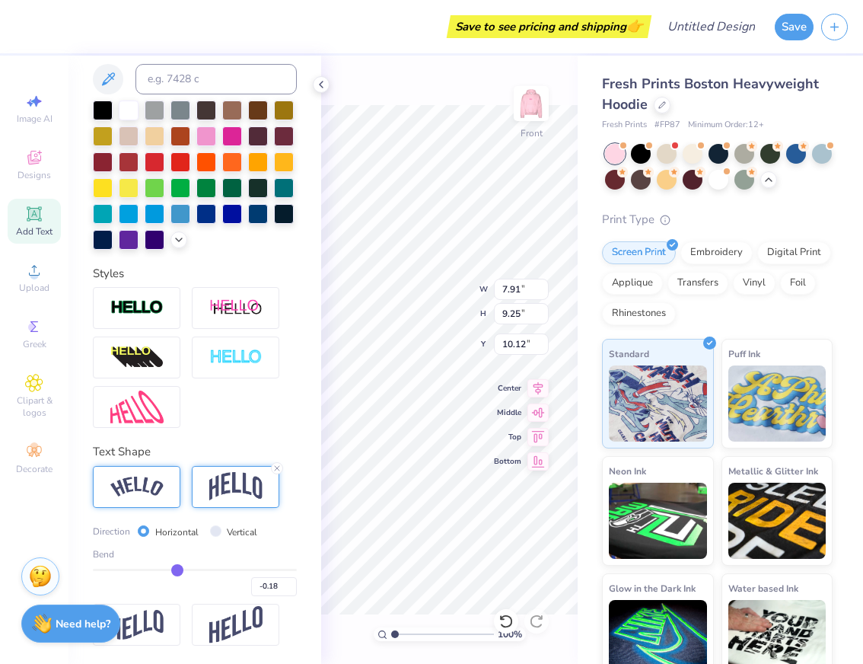
click at [145, 492] on img at bounding box center [136, 486] width 53 height 21
type input "-0.19"
type input "-0.2"
type input "-0.20"
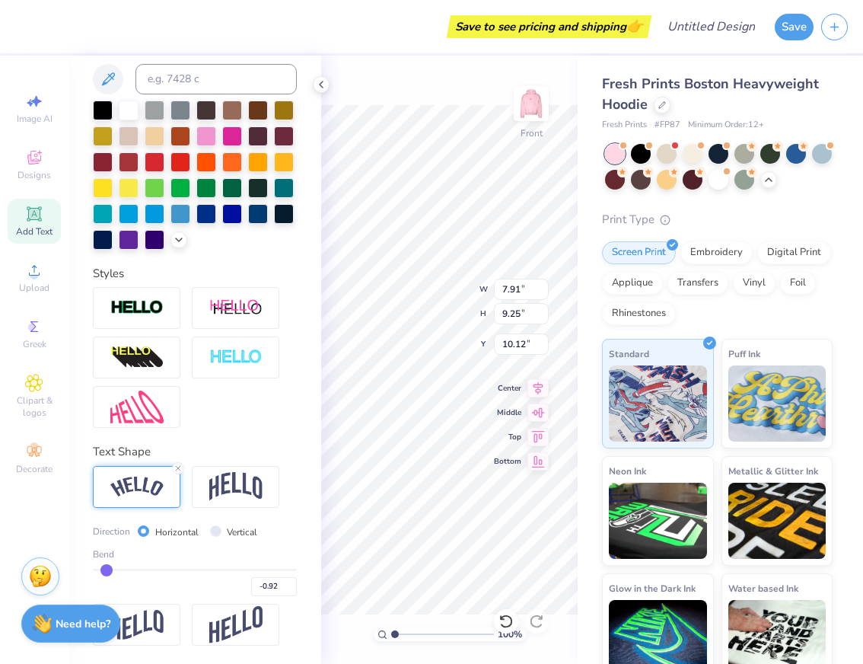
drag, startPoint x: 177, startPoint y: 566, endPoint x: 107, endPoint y: 566, distance: 70.0
click at [107, 568] on input "range" at bounding box center [195, 569] width 204 height 2
drag, startPoint x: 110, startPoint y: 567, endPoint x: 202, endPoint y: 568, distance: 91.3
click at [202, 568] on input "range" at bounding box center [195, 569] width 204 height 2
click at [205, 571] on input "range" at bounding box center [195, 569] width 204 height 2
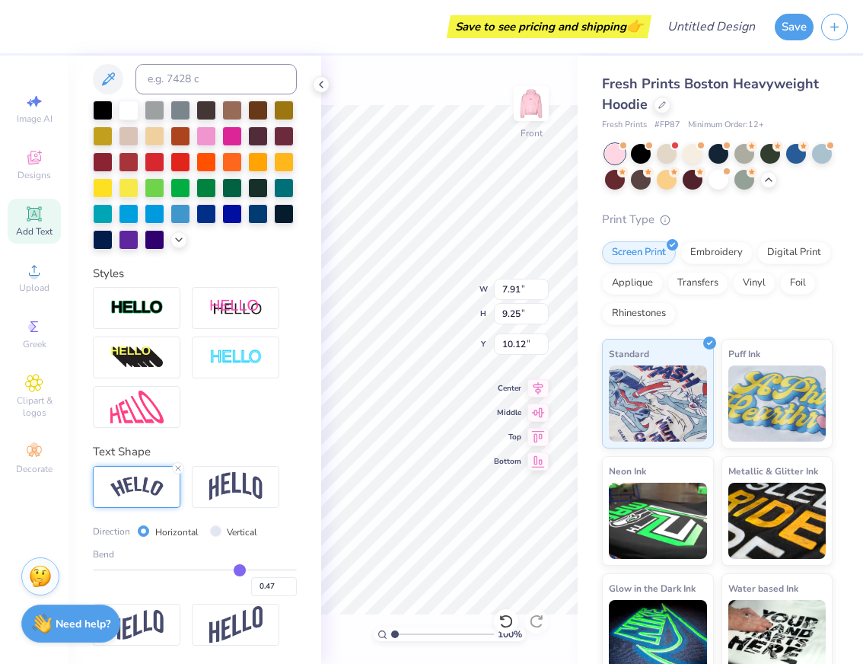
drag, startPoint x: 205, startPoint y: 569, endPoint x: 239, endPoint y: 568, distance: 34.2
click at [239, 568] on input "range" at bounding box center [195, 569] width 204 height 2
click at [411, 305] on div "100 % Front W 12.44 12.44 " H 10.01 10.01 " Y 9.75 9.75 " Center Middle Top Bot…" at bounding box center [449, 360] width 256 height 608
click at [433, 286] on div "100 % Front W 12.44 12.44 " H 10.01 10.01 " Y 9.75 9.75 " Center Middle Top Bot…" at bounding box center [449, 360] width 256 height 608
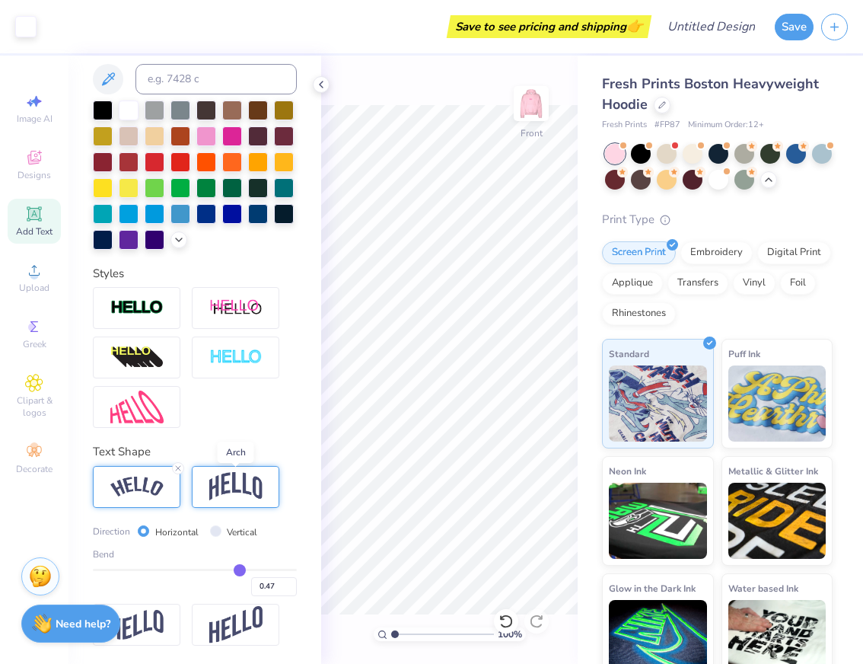
click at [244, 485] on img at bounding box center [235, 486] width 53 height 29
drag, startPoint x: 238, startPoint y: 570, endPoint x: 247, endPoint y: 570, distance: 8.4
click at [247, 570] on input "range" at bounding box center [195, 569] width 204 height 2
drag, startPoint x: 247, startPoint y: 570, endPoint x: 197, endPoint y: 571, distance: 49.5
click at [197, 571] on input "range" at bounding box center [195, 569] width 204 height 2
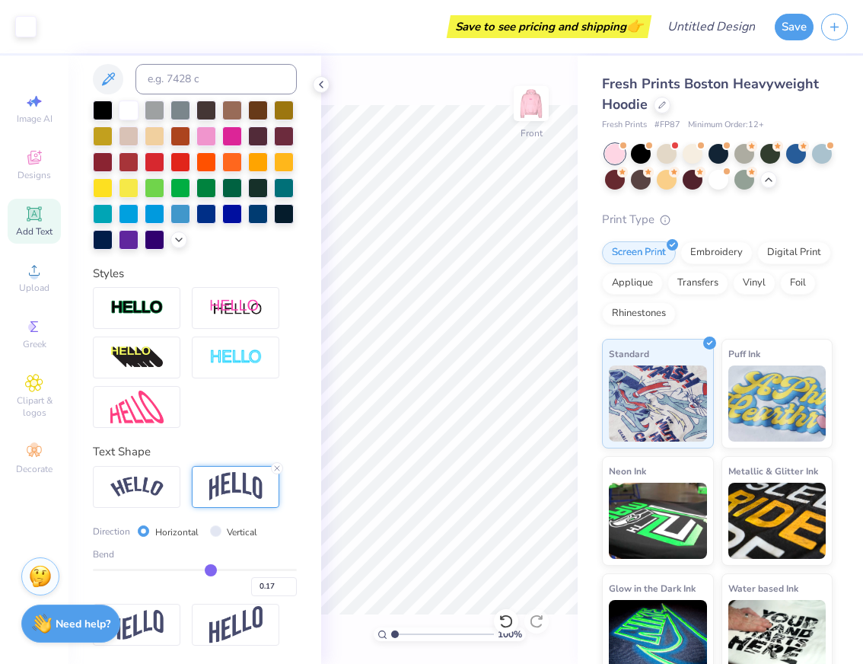
drag, startPoint x: 197, startPoint y: 571, endPoint x: 212, endPoint y: 568, distance: 14.8
click at [212, 568] on input "range" at bounding box center [195, 569] width 204 height 2
click at [220, 563] on div "Bend 0.17" at bounding box center [195, 571] width 204 height 49
drag, startPoint x: 213, startPoint y: 568, endPoint x: 228, endPoint y: 568, distance: 15.2
click at [228, 568] on input "range" at bounding box center [195, 569] width 204 height 2
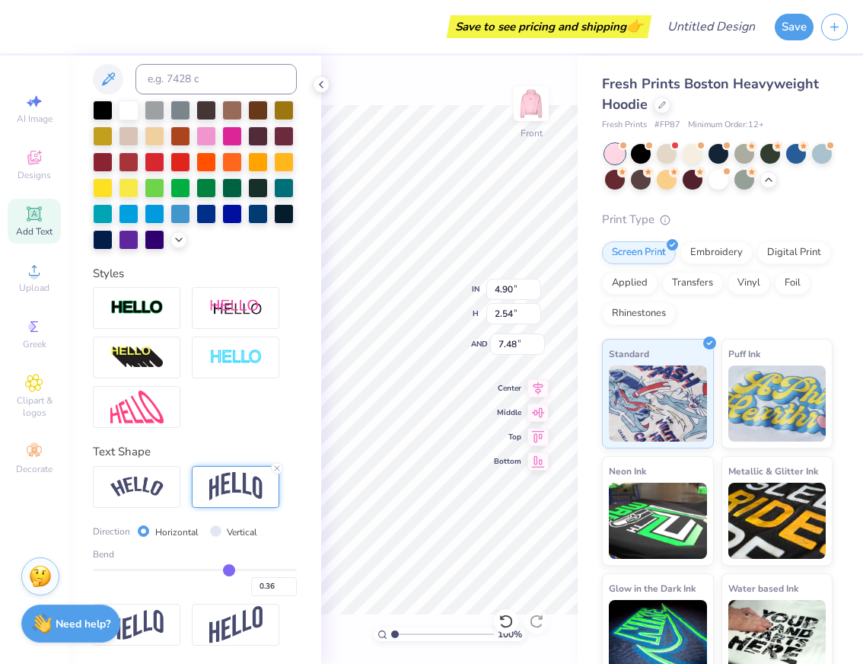
click at [41, 212] on icon at bounding box center [34, 214] width 18 height 18
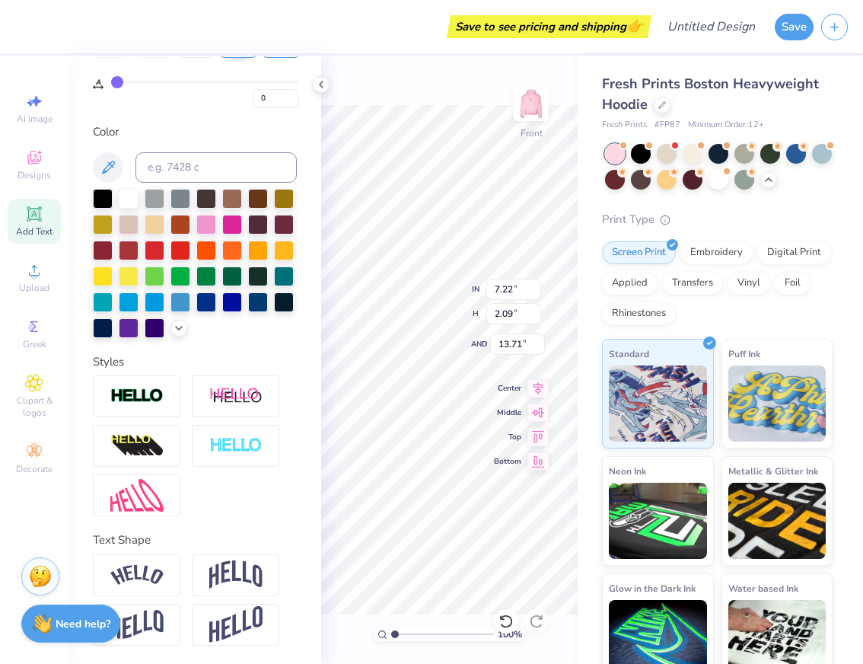
scroll to position [271, 0]
click at [38, 215] on icon at bounding box center [33, 213] width 11 height 11
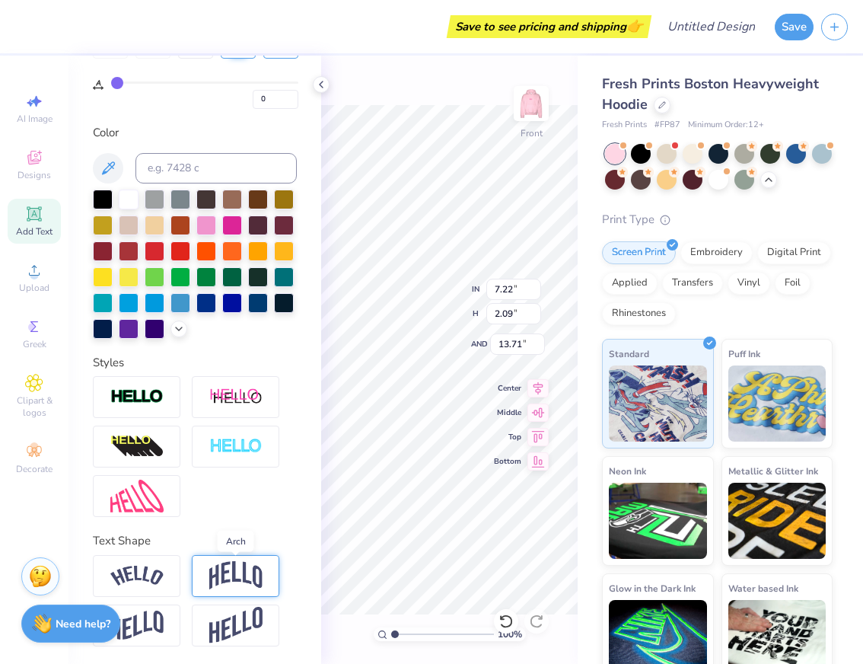
scroll to position [0, 0]
click at [223, 571] on img at bounding box center [235, 575] width 53 height 29
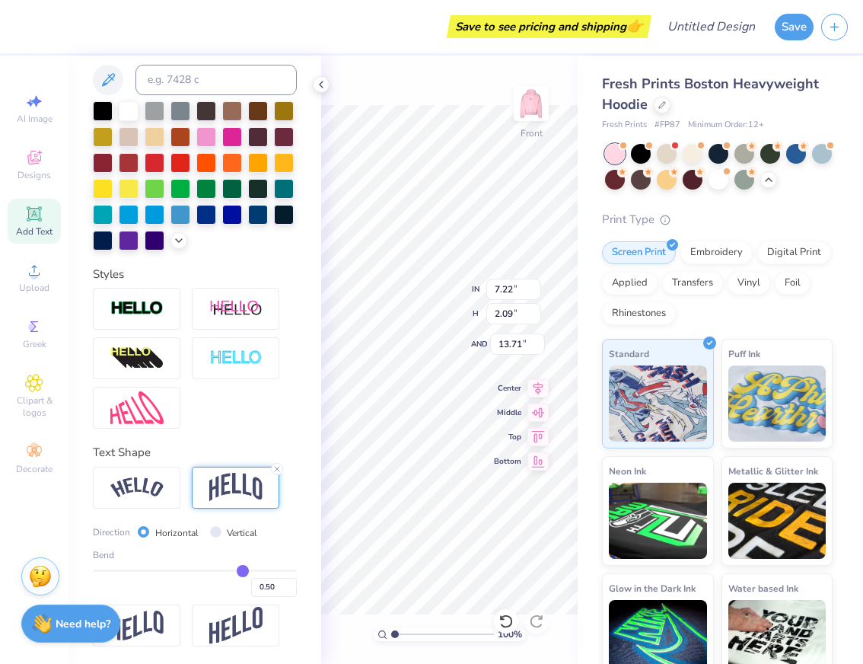
scroll to position [360, 0]
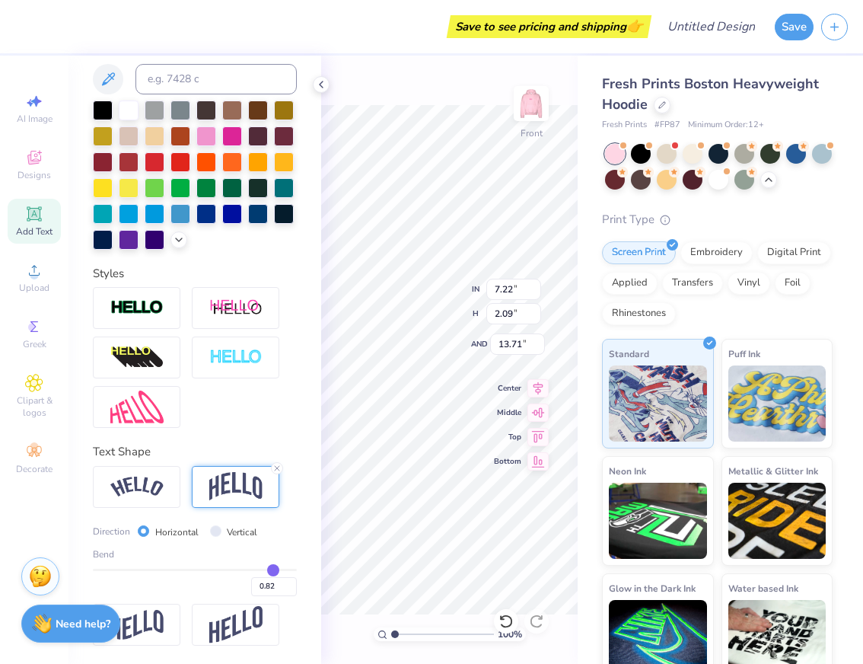
drag, startPoint x: 244, startPoint y: 566, endPoint x: 273, endPoint y: 566, distance: 28.9
click at [273, 568] on input "range" at bounding box center [195, 569] width 204 height 2
drag, startPoint x: 273, startPoint y: 566, endPoint x: 240, endPoint y: 568, distance: 33.6
click at [240, 568] on input "range" at bounding box center [195, 569] width 204 height 2
drag, startPoint x: 238, startPoint y: 567, endPoint x: 164, endPoint y: 568, distance: 74.6
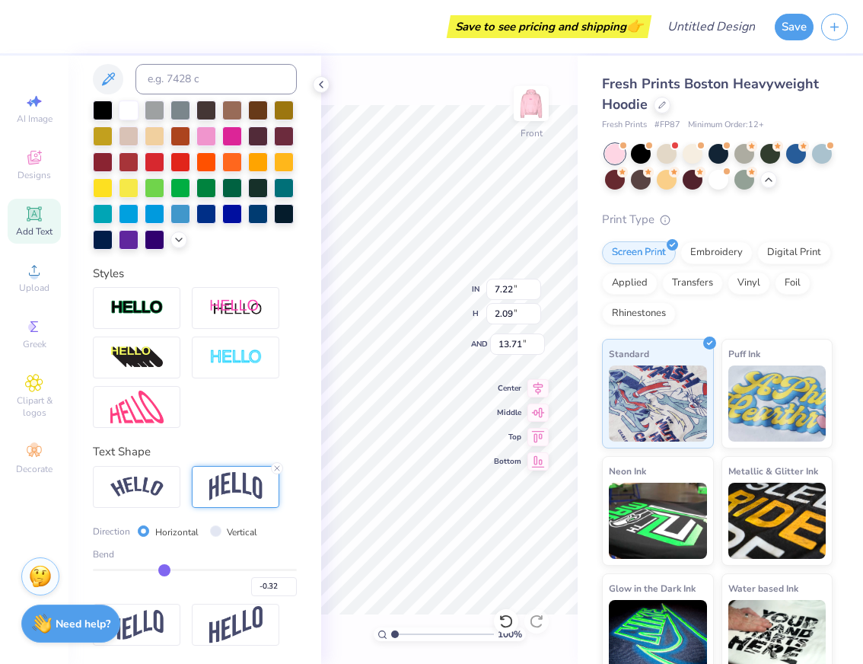
click at [164, 568] on input "range" at bounding box center [195, 569] width 204 height 2
drag, startPoint x: 164, startPoint y: 568, endPoint x: 151, endPoint y: 568, distance: 12.2
click at [151, 568] on input "range" at bounding box center [195, 569] width 204 height 2
drag, startPoint x: 151, startPoint y: 568, endPoint x: 143, endPoint y: 568, distance: 8.4
click at [143, 569] on input "range" at bounding box center [195, 569] width 204 height 2
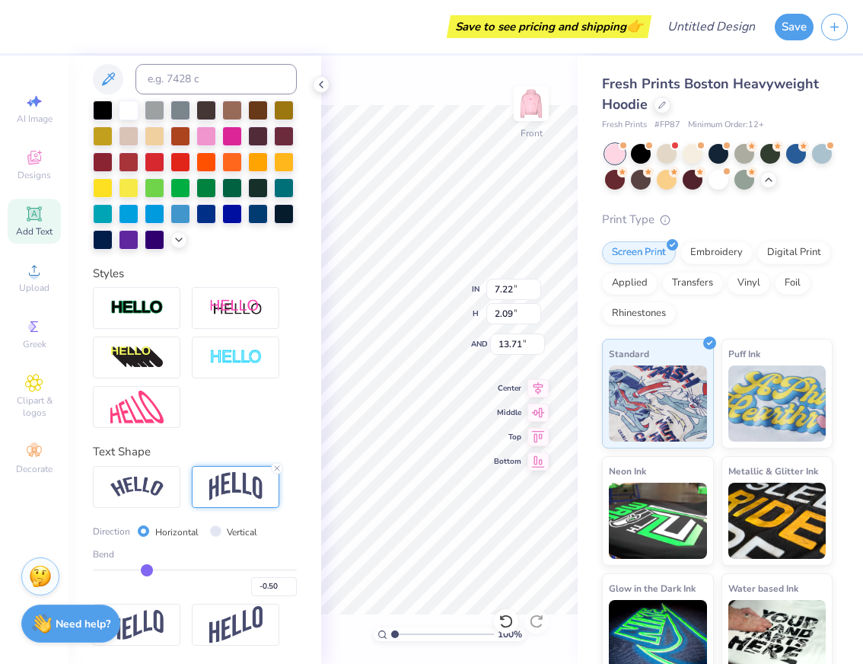
click at [146, 568] on input "range" at bounding box center [195, 569] width 204 height 2
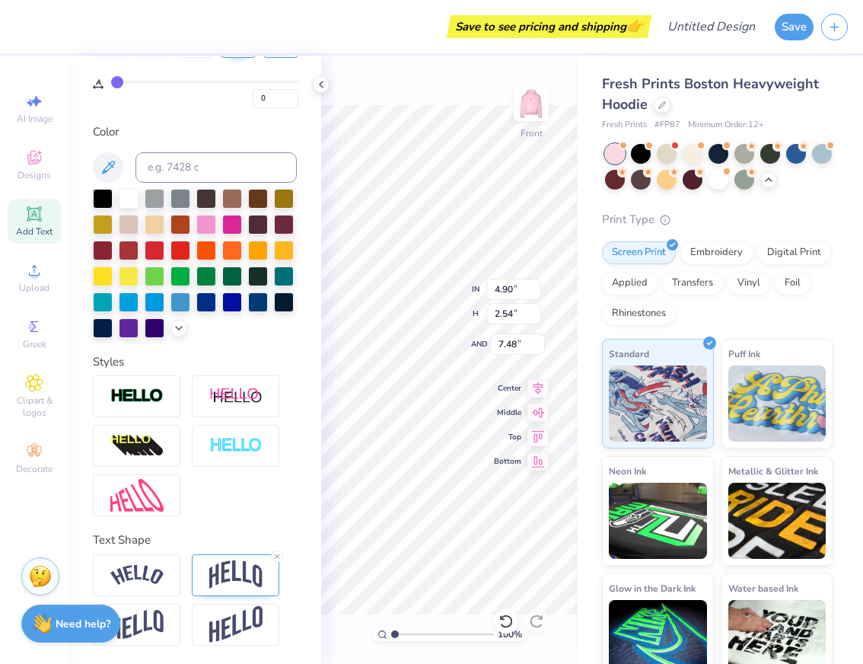
scroll to position [271, 0]
click at [230, 572] on img at bounding box center [235, 575] width 53 height 29
click at [233, 561] on img at bounding box center [235, 575] width 53 height 29
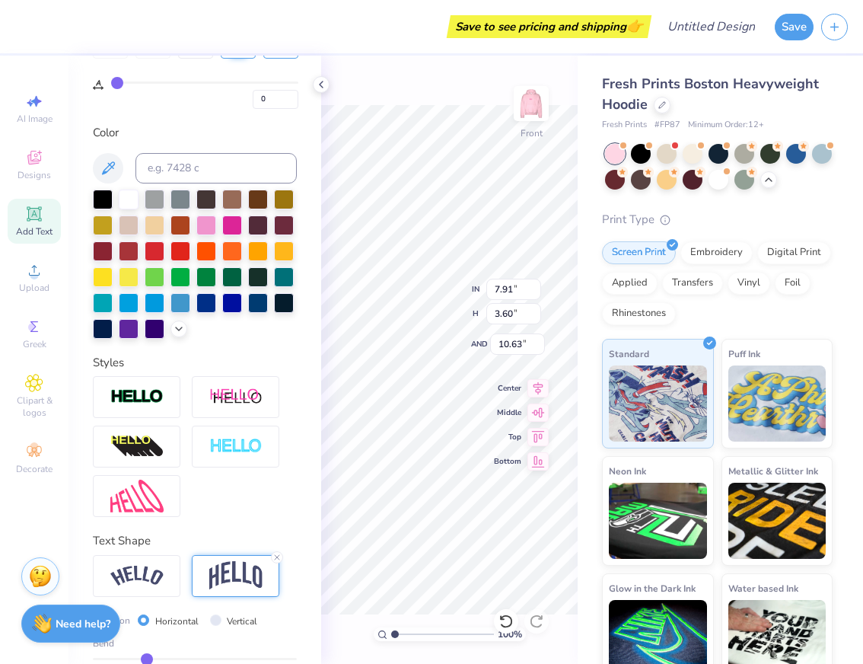
scroll to position [360, 0]
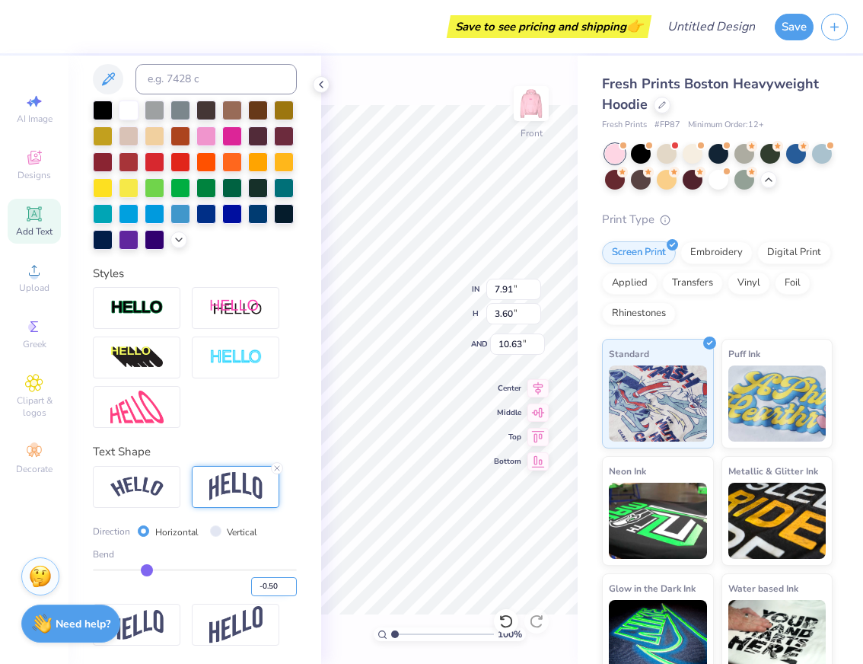
click at [278, 585] on input "-0.50" at bounding box center [274, 586] width 46 height 19
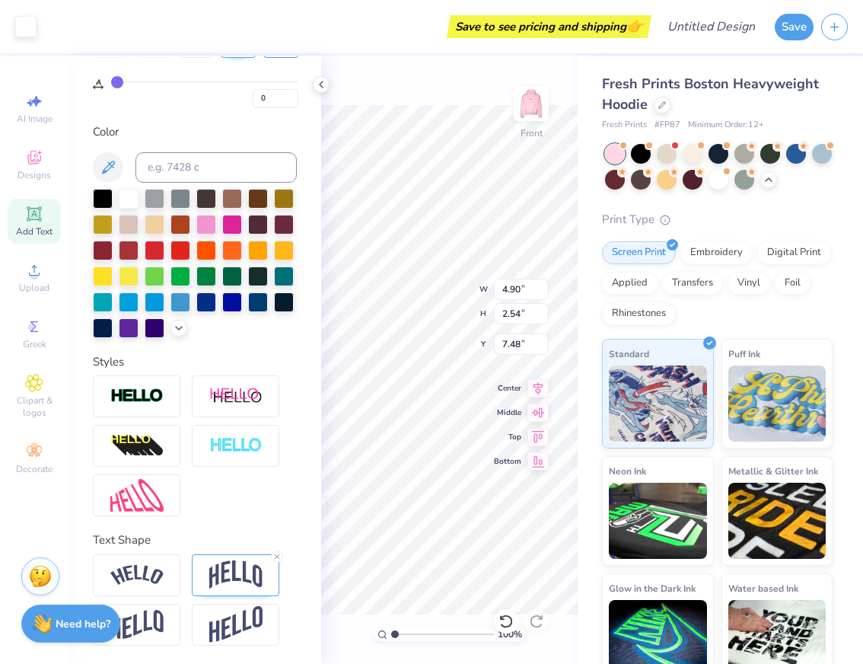
scroll to position [271, 0]
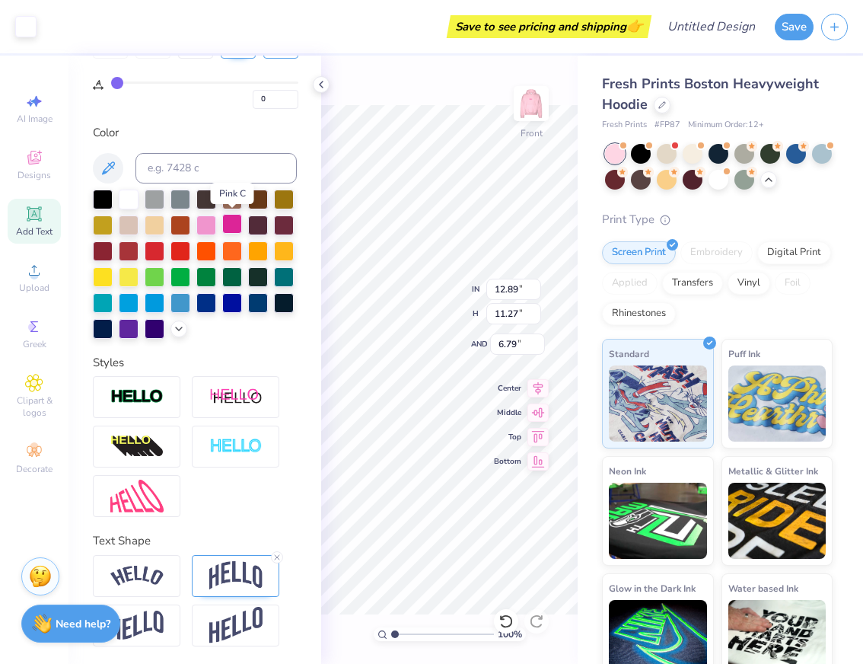
click at [234, 225] on div at bounding box center [232, 224] width 20 height 20
click at [179, 252] on div at bounding box center [180, 250] width 20 height 20
click at [156, 247] on div at bounding box center [155, 250] width 20 height 20
click at [231, 224] on div at bounding box center [232, 224] width 20 height 20
click at [232, 223] on div at bounding box center [232, 224] width 20 height 20
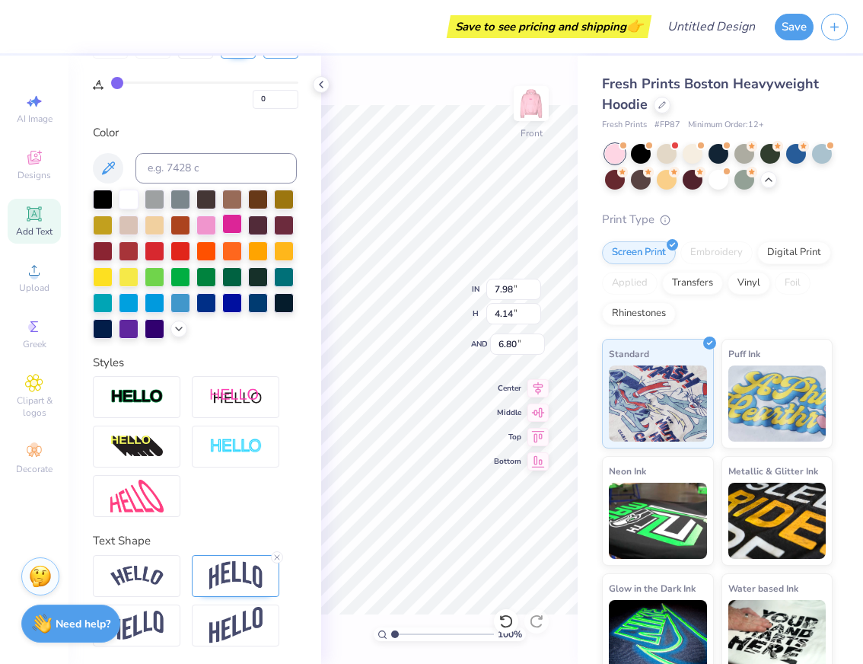
click at [228, 224] on div at bounding box center [232, 224] width 20 height 20
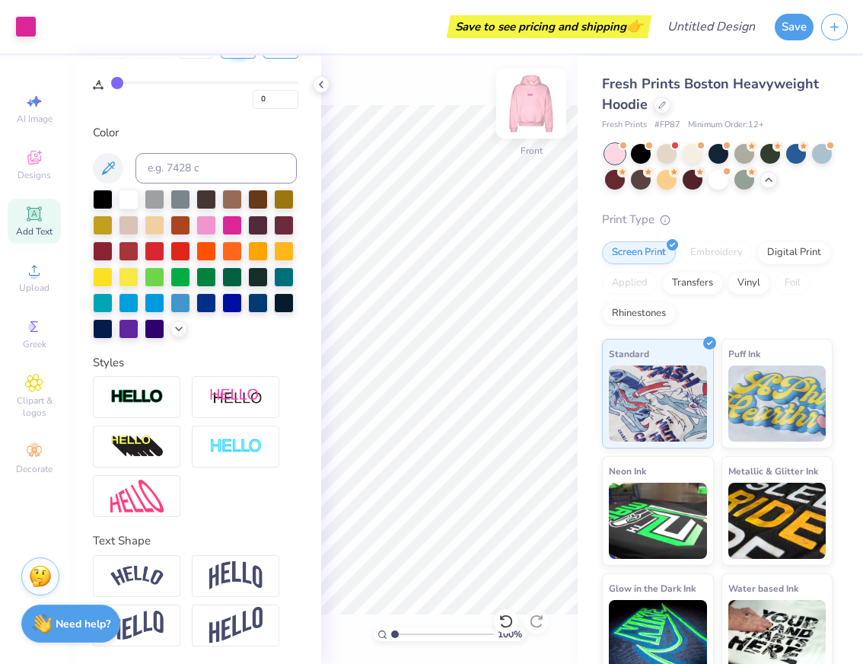
click at [539, 97] on img at bounding box center [531, 103] width 61 height 61
click at [536, 112] on img at bounding box center [531, 103] width 61 height 61
click at [763, 314] on div "Screen Print Embroidery Digital Print Applied Transfers Vinyl Foil Rhinestones" at bounding box center [717, 283] width 231 height 84
click at [322, 87] on polyline at bounding box center [321, 84] width 3 height 6
